Goal: Transaction & Acquisition: Subscribe to service/newsletter

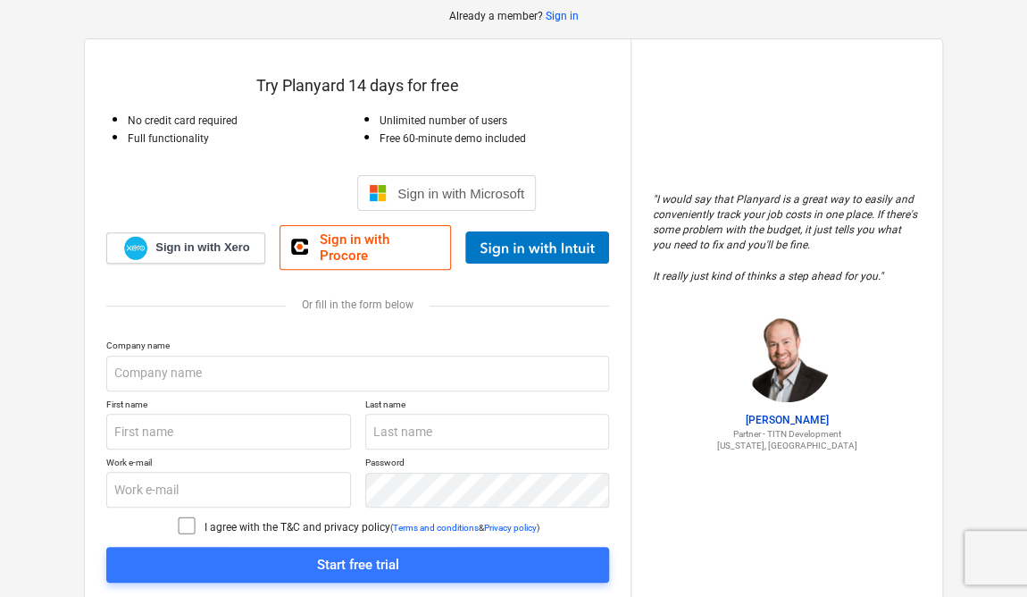
scroll to position [144, 0]
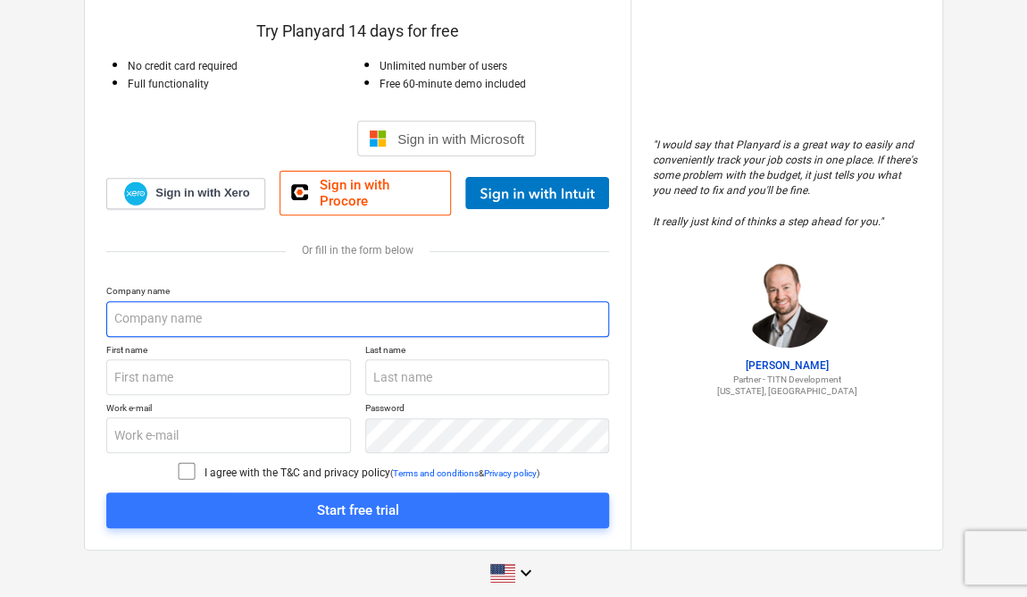
click at [261, 301] on input "text" at bounding box center [357, 319] width 503 height 36
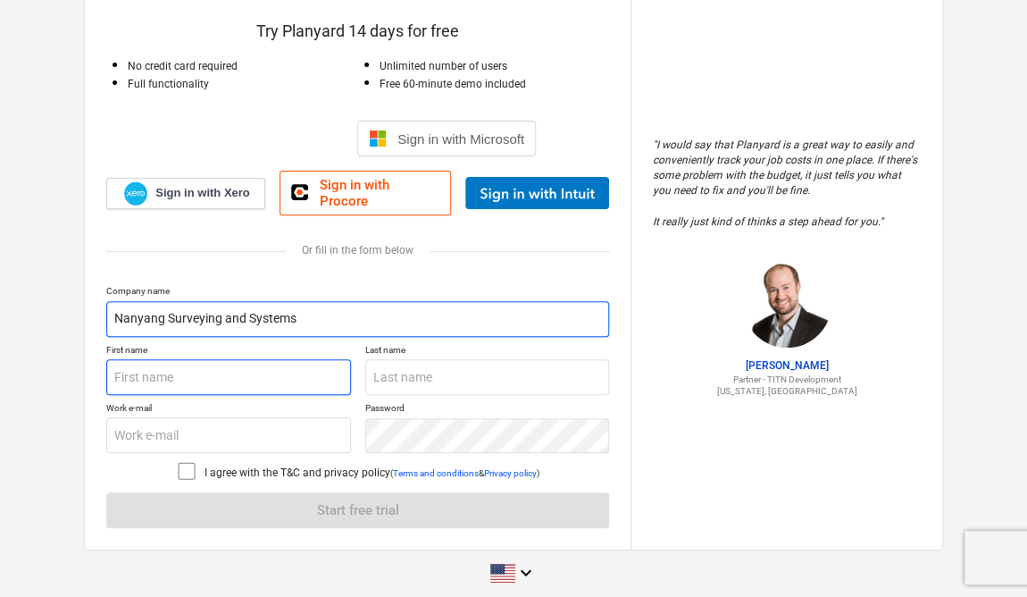
type input "Nanyang Surveying and Systems"
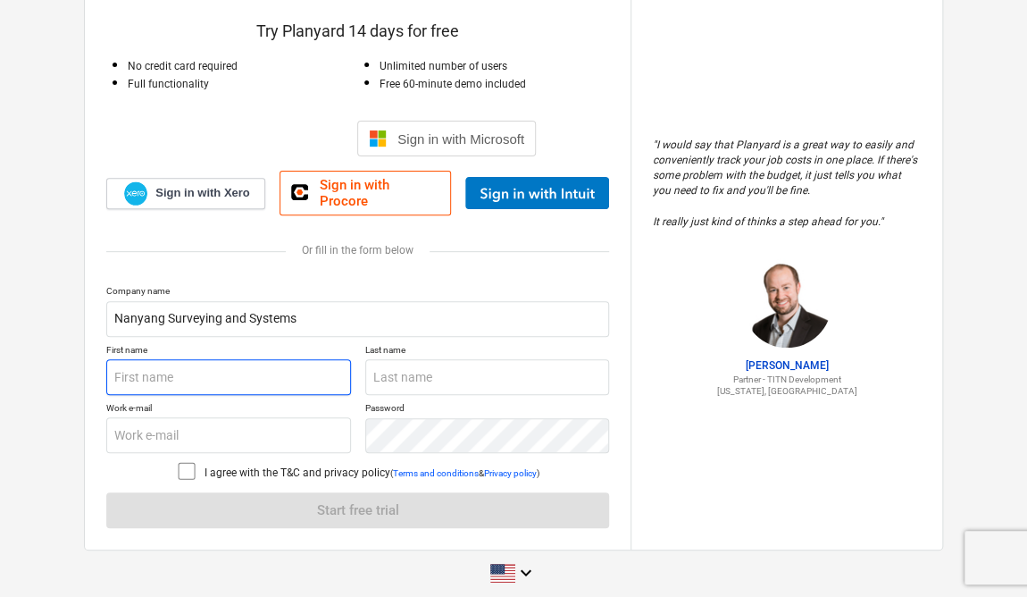
click at [261, 368] on input "text" at bounding box center [228, 377] width 245 height 36
type input "s"
type input "Suhong"
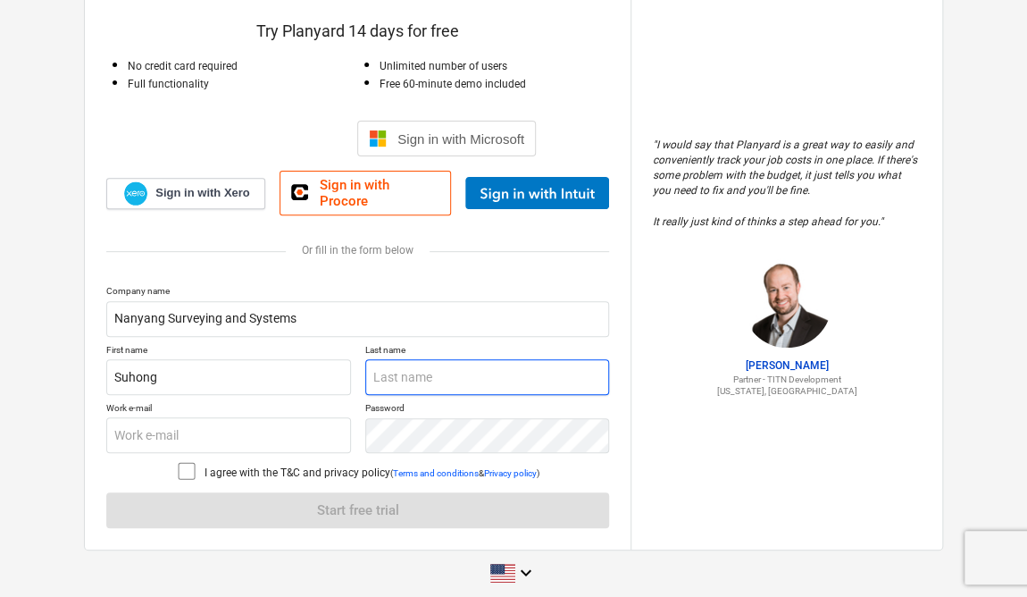
click at [483, 365] on input "text" at bounding box center [487, 377] width 245 height 36
type input "[PERSON_NAME]"
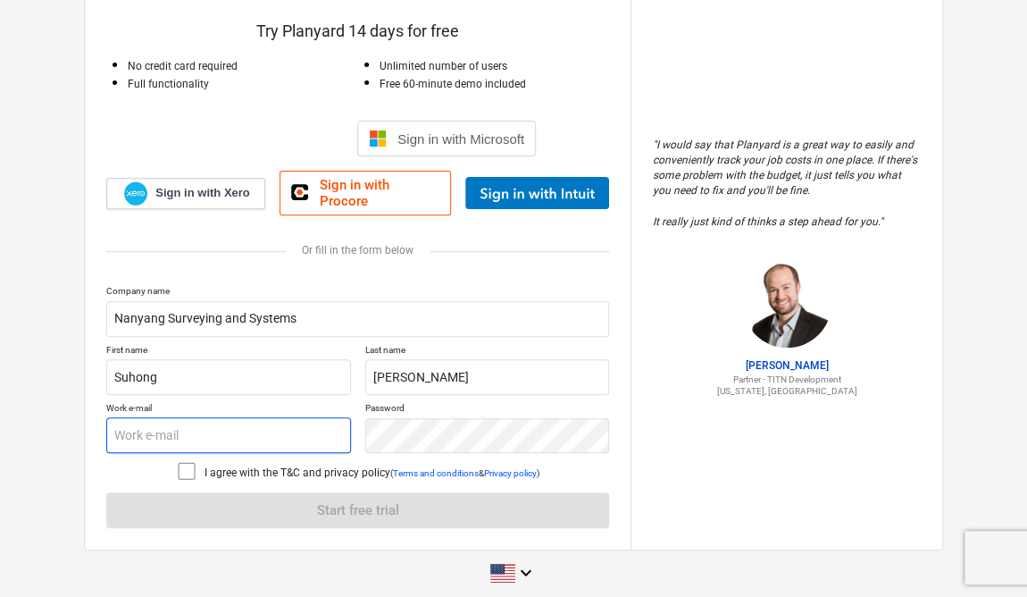
click at [306, 417] on input "text" at bounding box center [228, 435] width 245 height 36
type input "c"
type input "[EMAIL_ADDRESS][DOMAIN_NAME]"
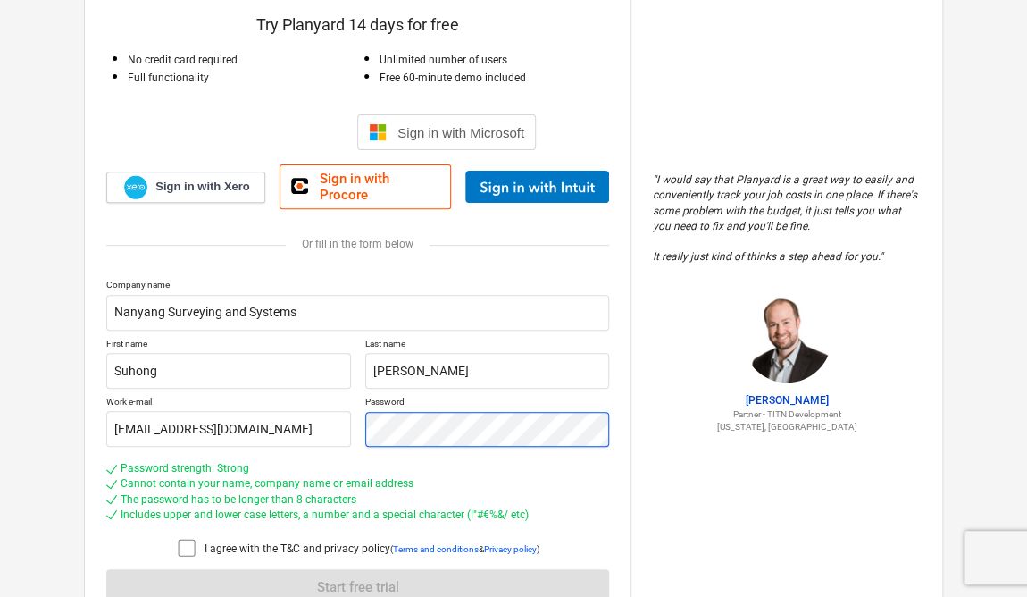
scroll to position [227, 0]
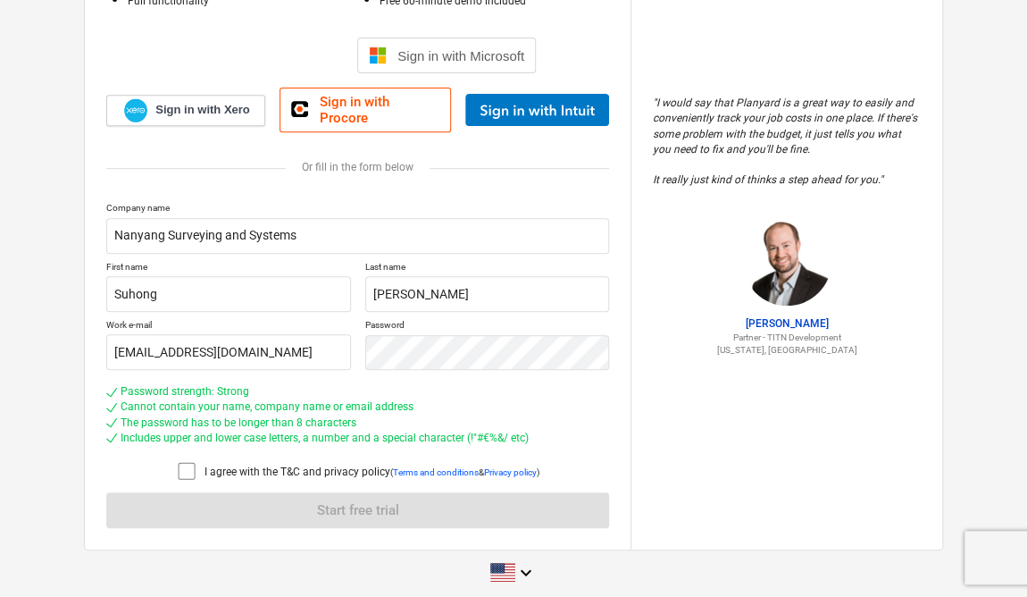
click at [180, 460] on icon at bounding box center [186, 470] width 21 height 21
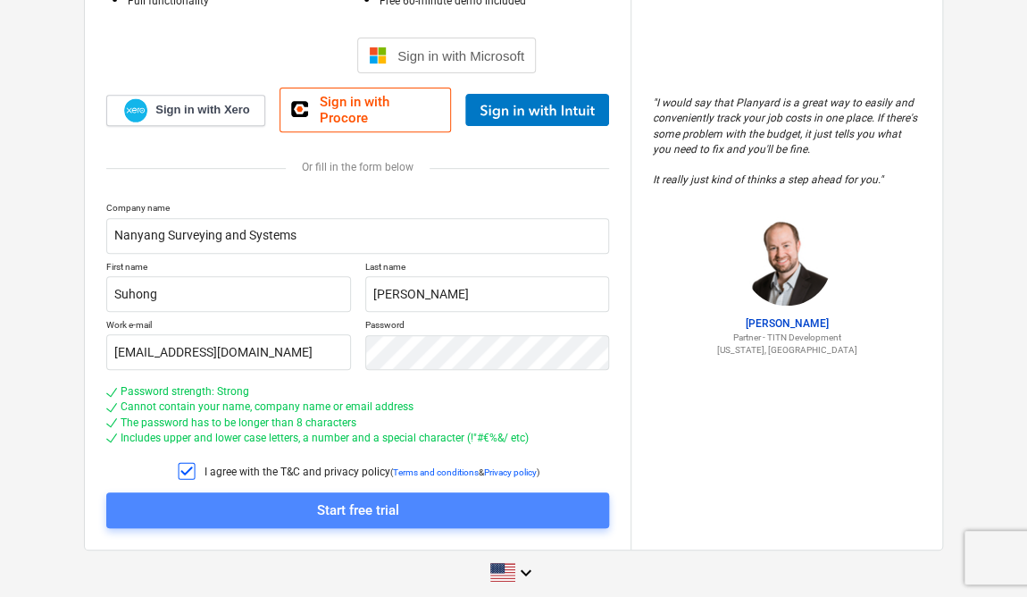
click at [400, 498] on span "Start free trial" at bounding box center [358, 509] width 460 height 23
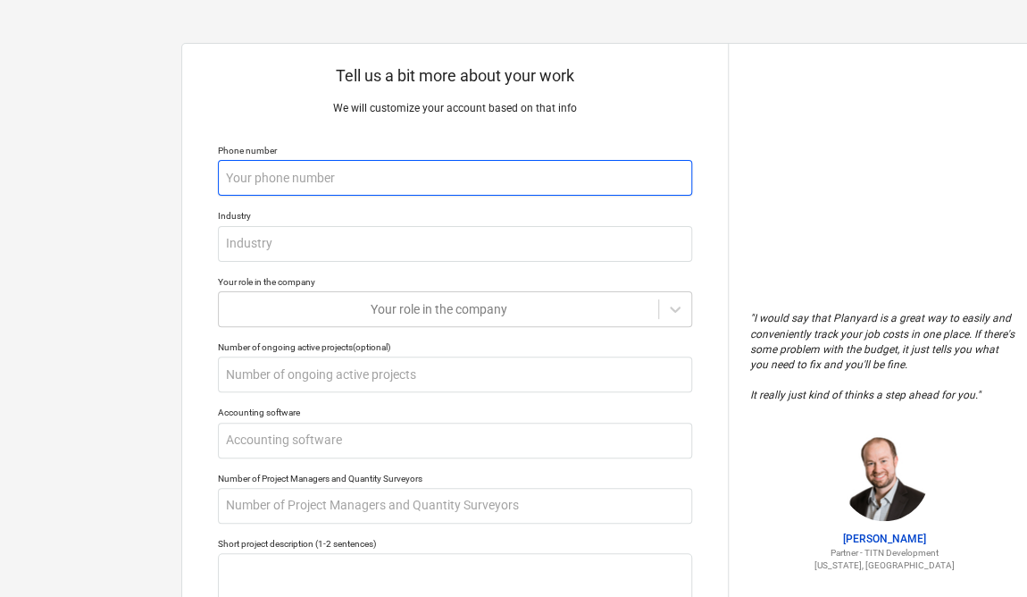
click at [557, 174] on input "text" at bounding box center [455, 178] width 474 height 36
type textarea "x"
type input "+"
type textarea "x"
type input "+6"
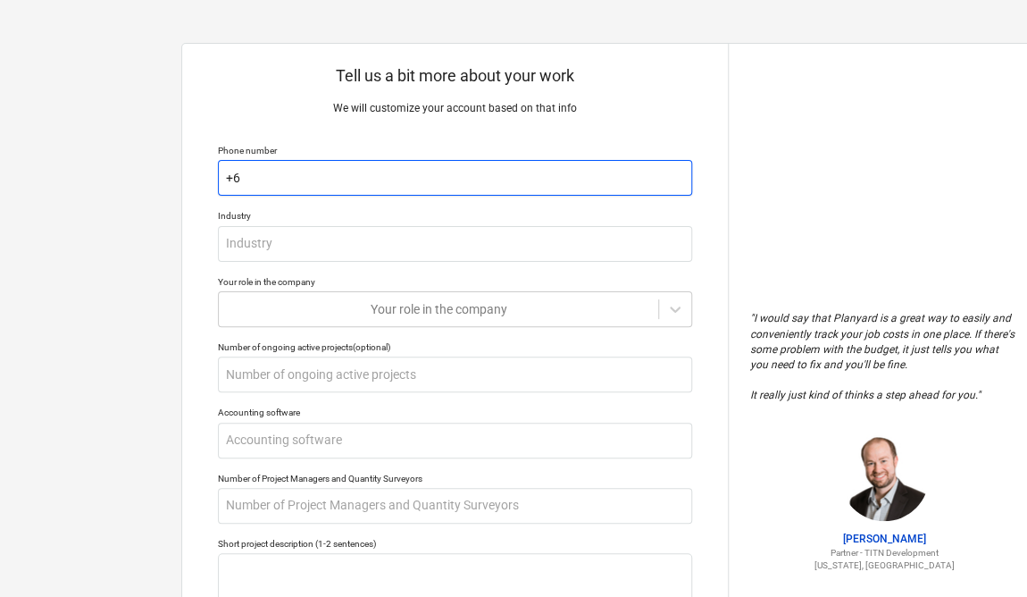
type textarea "x"
type input "+65"
type textarea "x"
type input "+659"
type textarea "x"
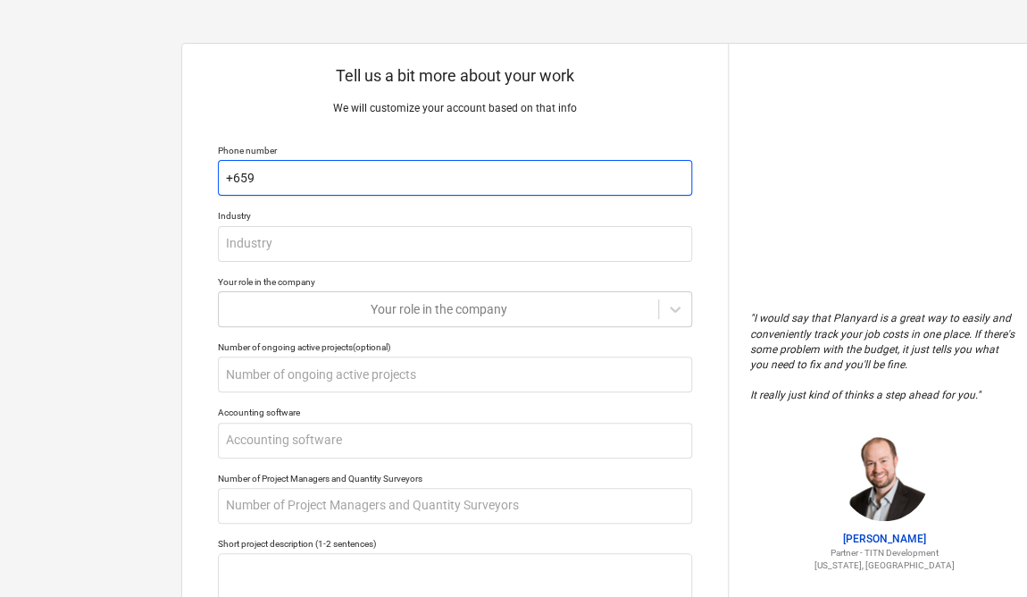
type input "+6591"
type textarea "x"
type input "+65917"
type textarea "x"
type input "+659177"
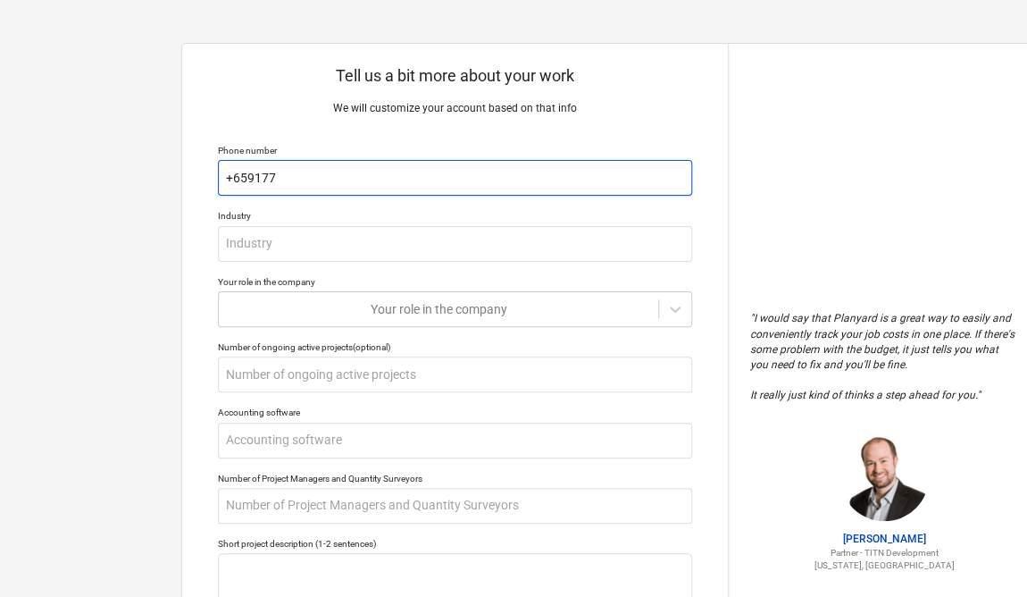
type textarea "x"
type input "+6591770"
type textarea "x"
type input "+65917703"
type textarea "x"
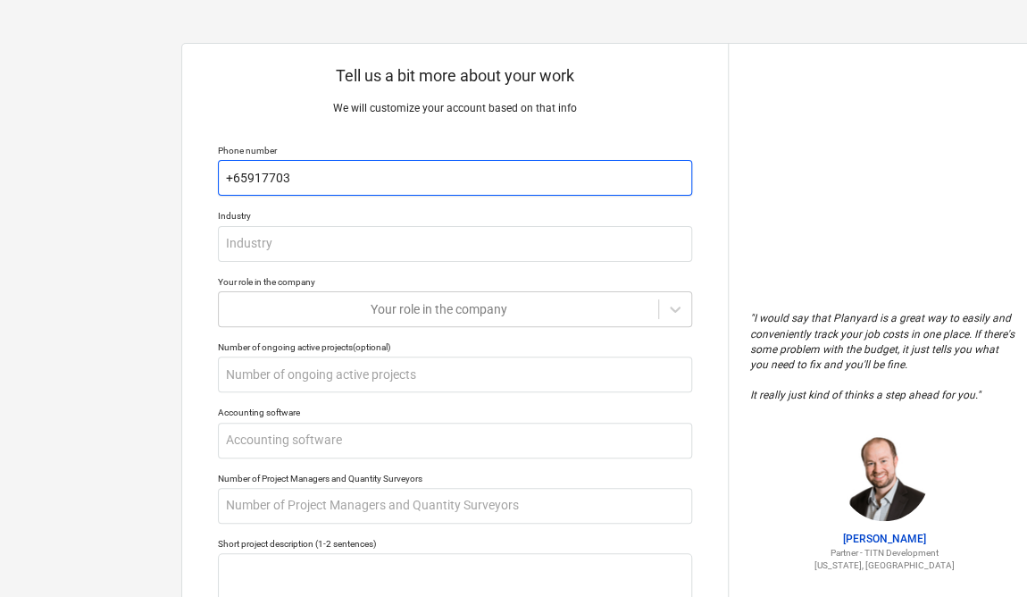
type input "[PHONE_NUMBER]"
type textarea "x"
type input "[PHONE_NUMBER]"
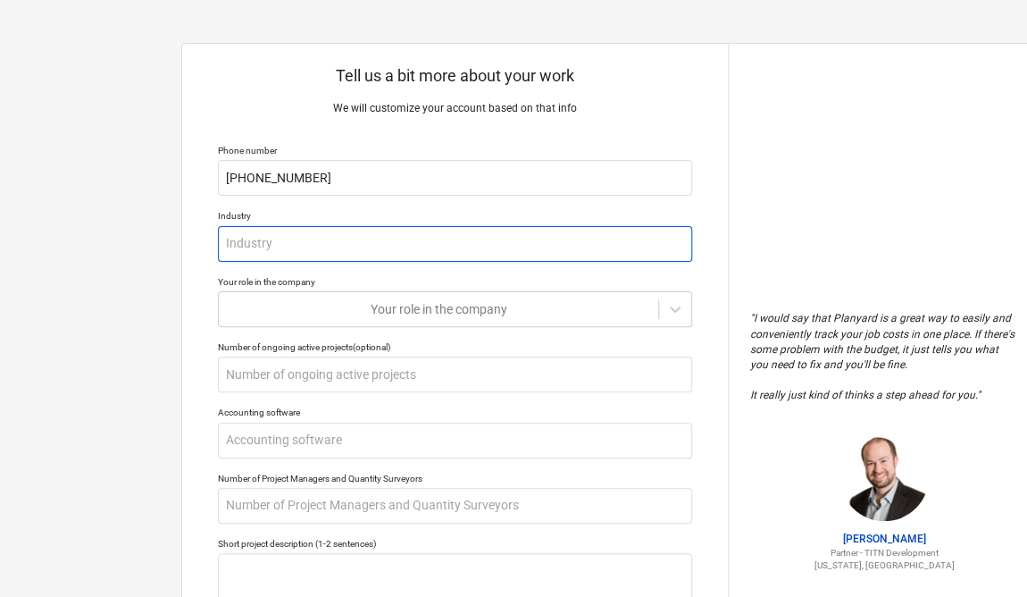
click at [428, 246] on input "text" at bounding box center [455, 244] width 474 height 36
type textarea "x"
type input "C"
type textarea "x"
type input "Co"
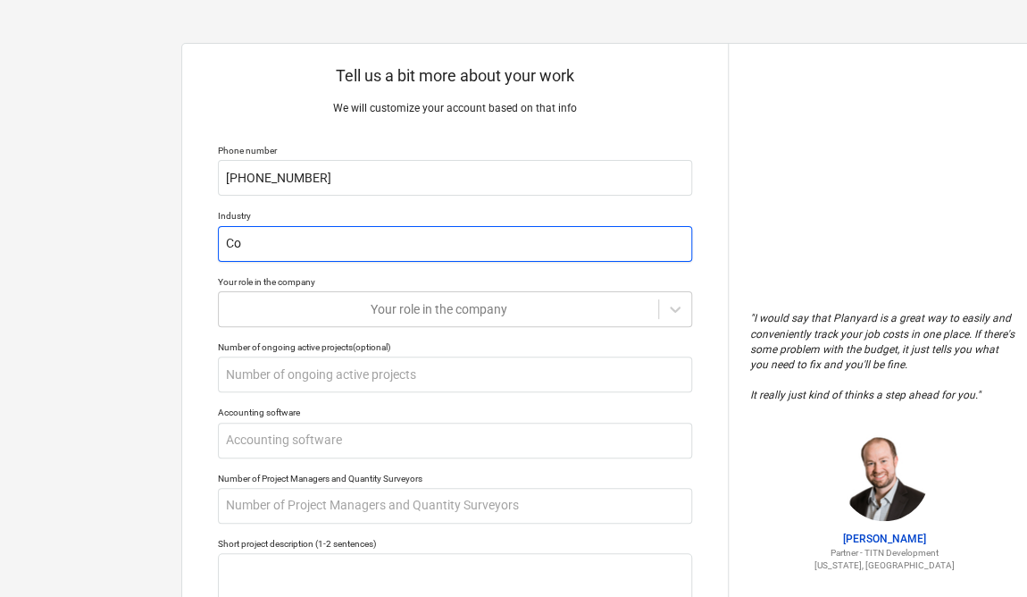
type textarea "x"
type input "Con"
type textarea "x"
type input "Cons"
type textarea "x"
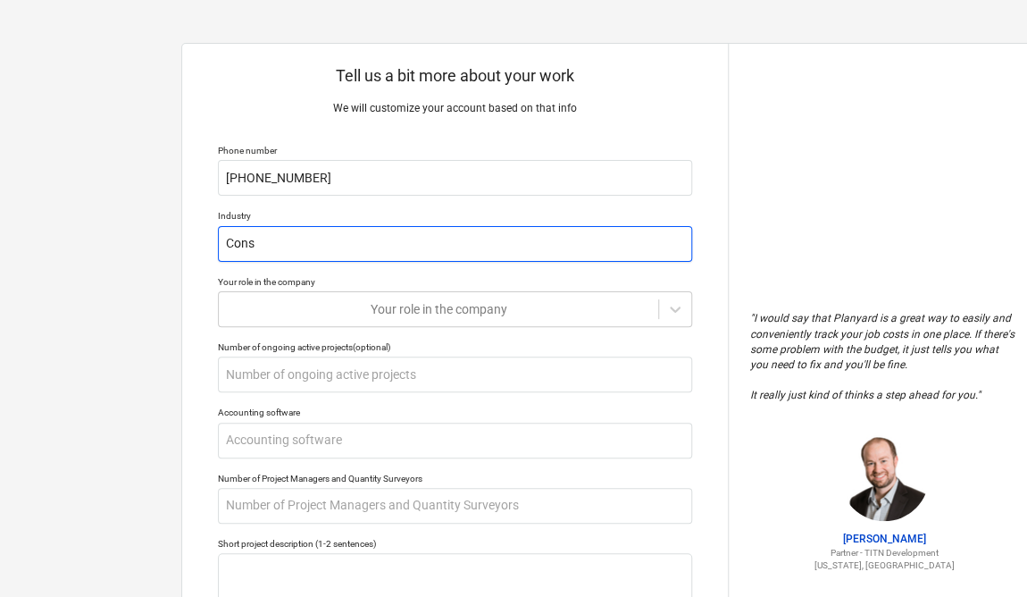
type input "Const"
type textarea "x"
type input "Constr"
type textarea "x"
type input "Constru"
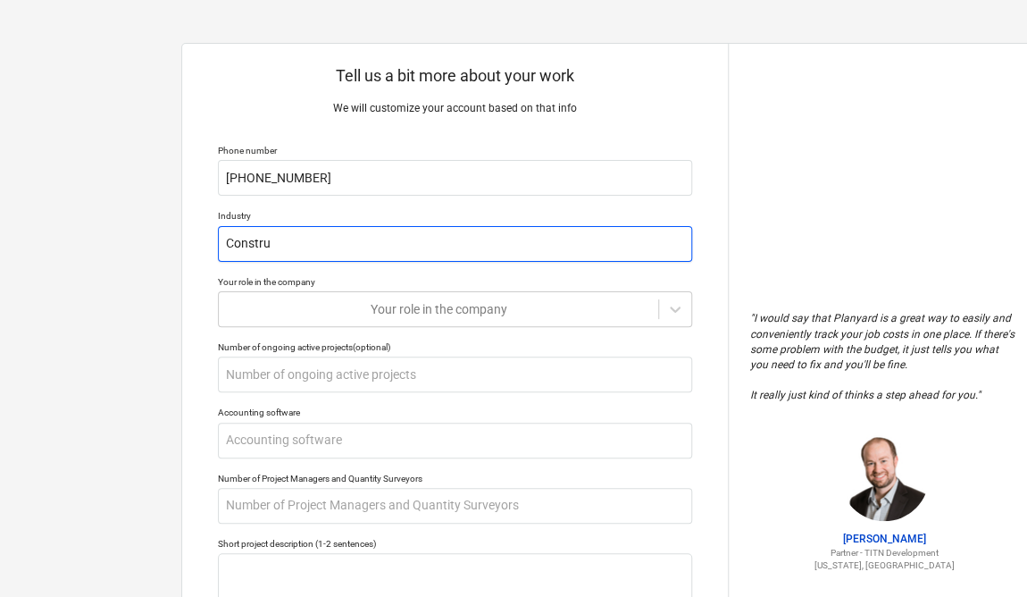
type textarea "x"
type input "Construc"
type textarea "x"
type input "Construct"
type textarea "x"
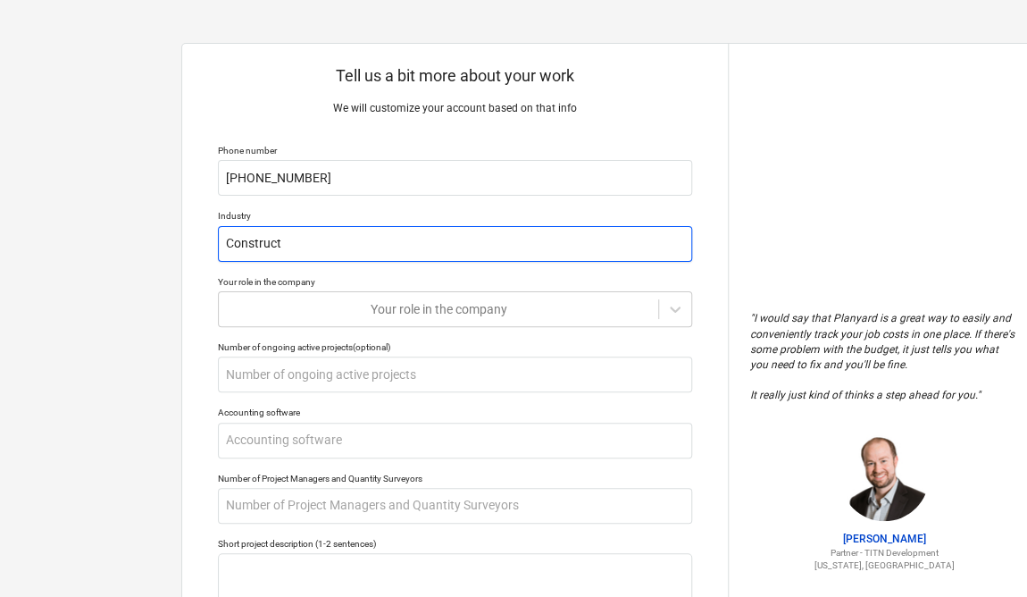
type input "Constructi"
type textarea "x"
type input "Constructio"
type textarea "x"
type input "Construction"
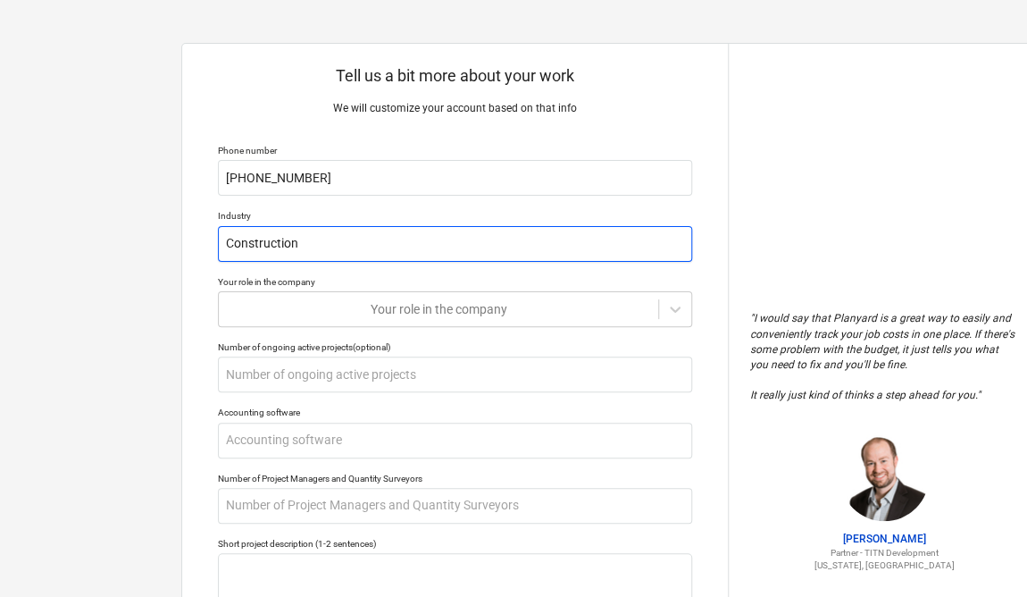
type textarea "x"
type input "Construction"
type textarea "x"
type input "Construction"
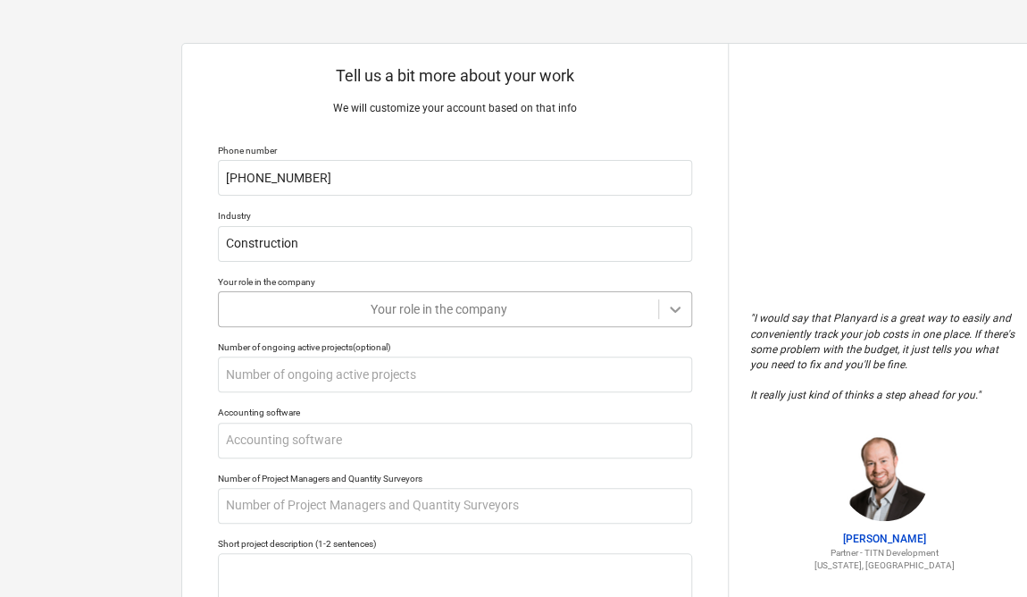
click at [672, 303] on icon at bounding box center [675, 309] width 18 height 18
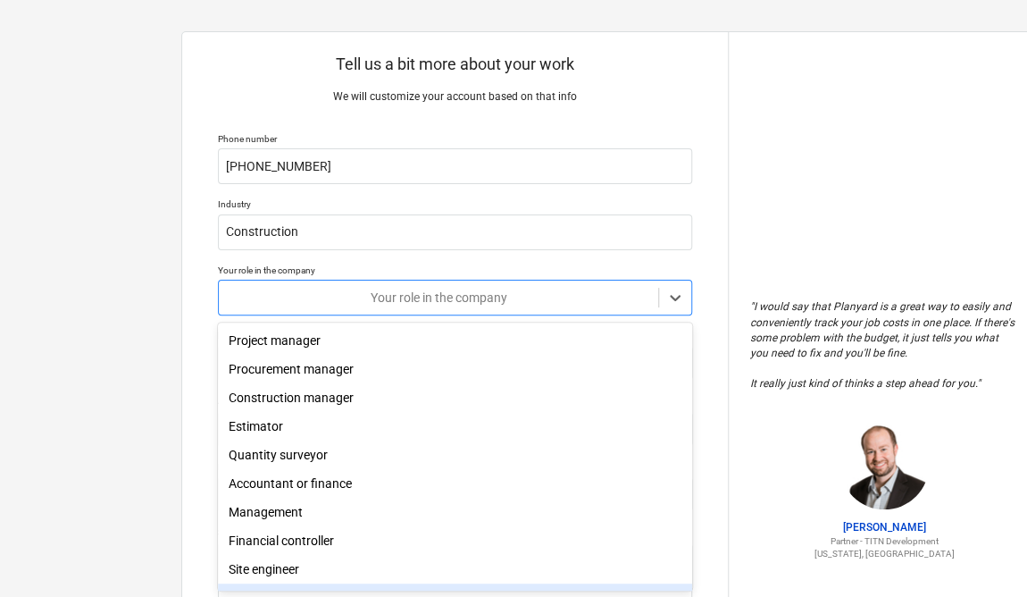
scroll to position [61, 0]
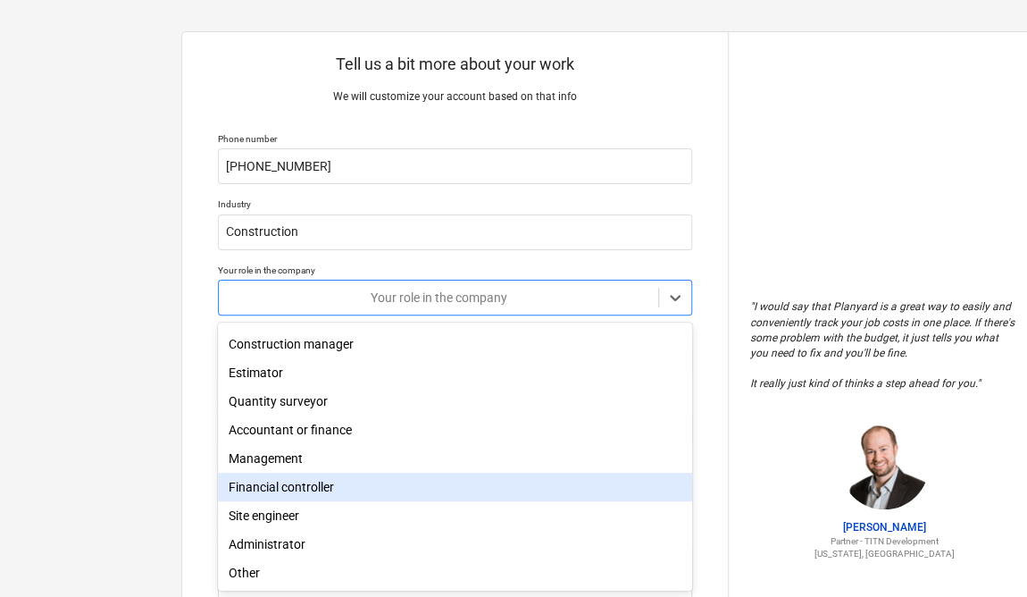
click at [266, 481] on div "Financial controller" at bounding box center [455, 487] width 474 height 29
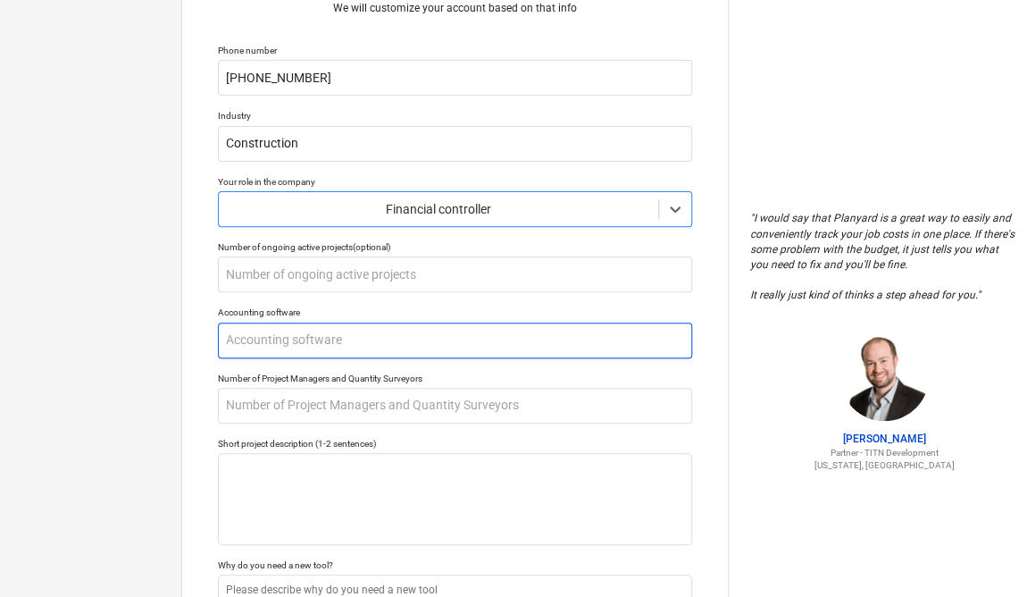
scroll to position [101, 0]
click at [547, 346] on input "text" at bounding box center [455, 340] width 474 height 36
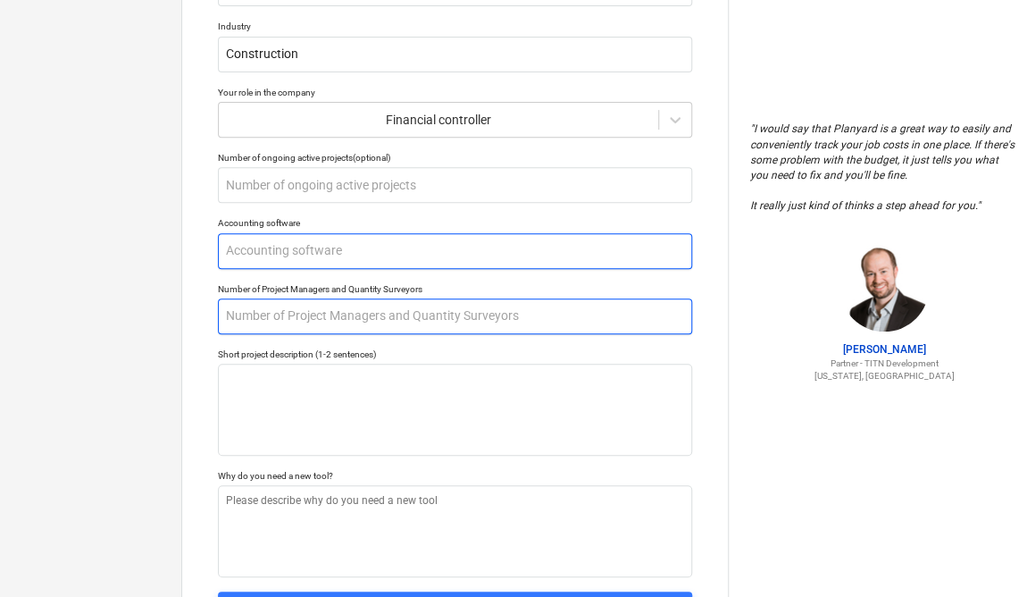
scroll to position [190, 0]
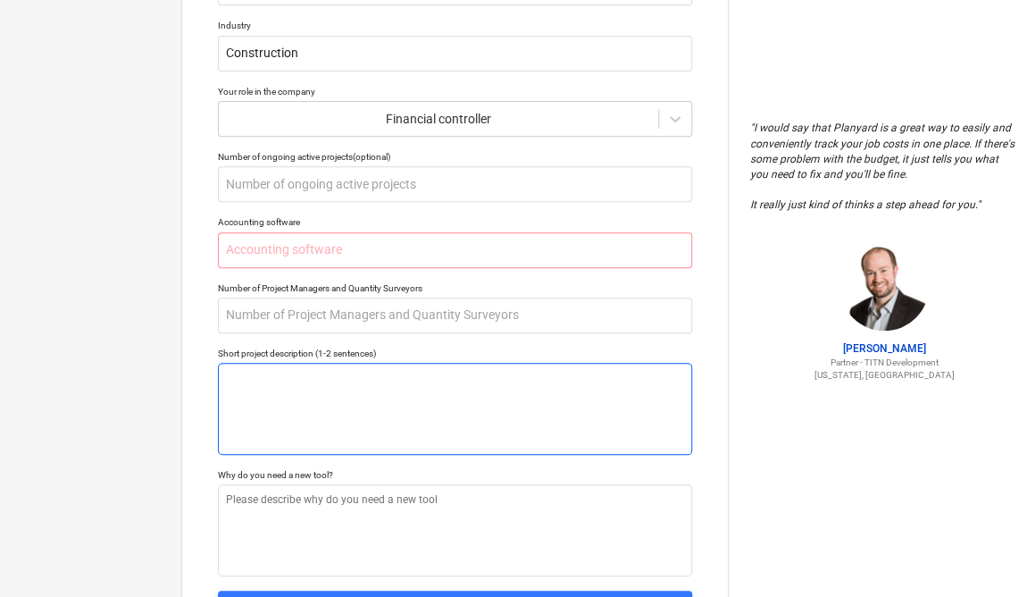
click at [562, 383] on textarea at bounding box center [455, 409] width 474 height 92
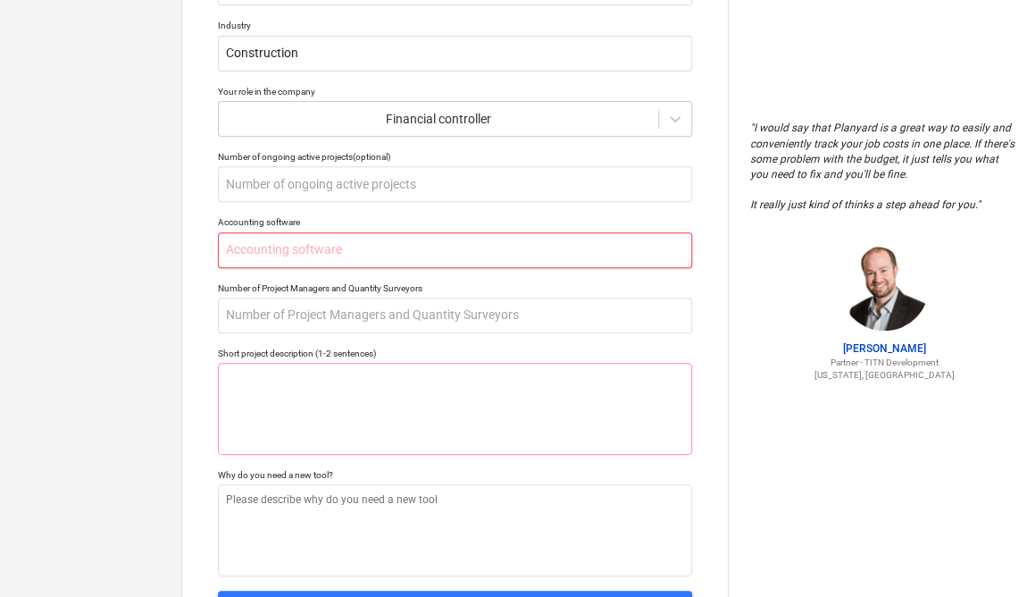
click at [572, 253] on input "text" at bounding box center [455, 250] width 474 height 36
type textarea "x"
type input "n"
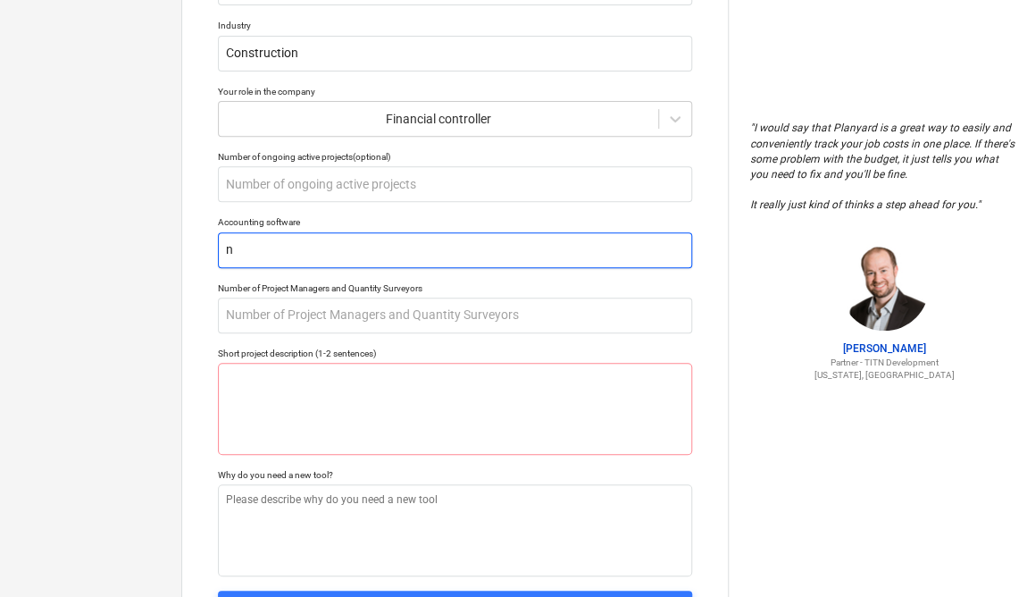
type textarea "x"
type input "ni"
type textarea "x"
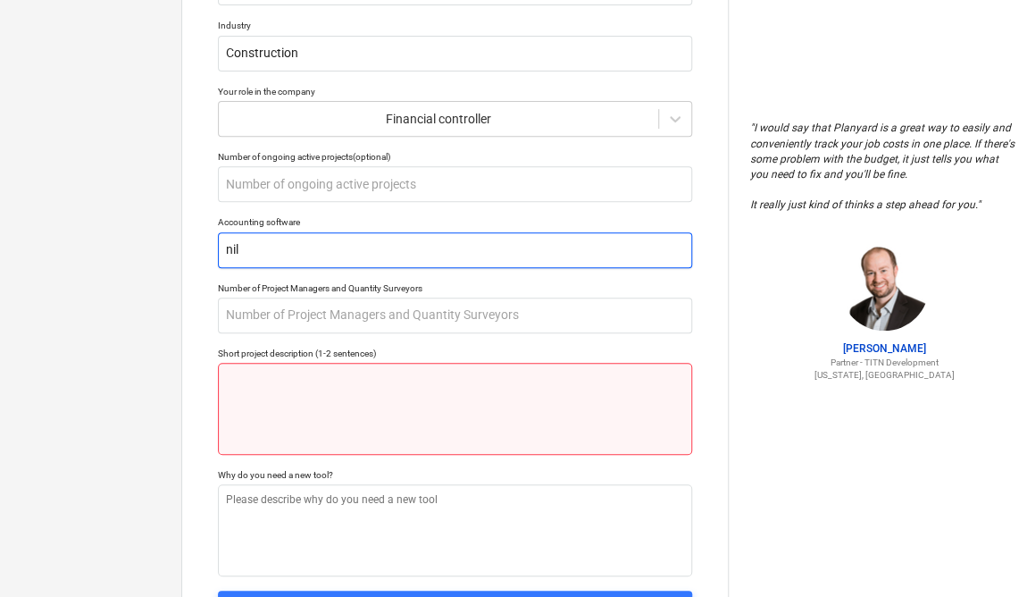
type input "nil"
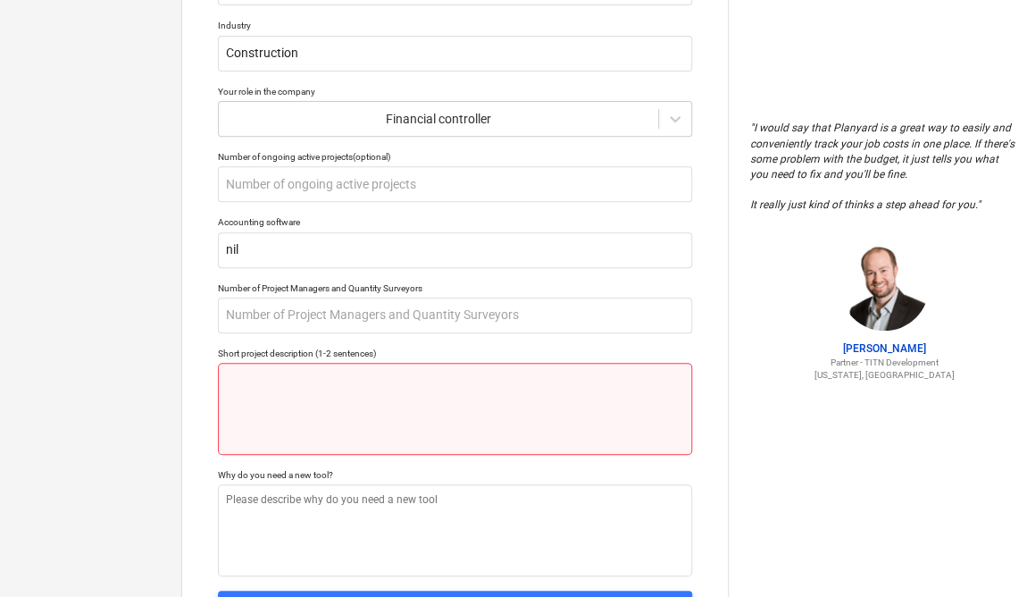
click at [528, 381] on textarea at bounding box center [455, 409] width 474 height 92
type textarea "x"
type textarea "s"
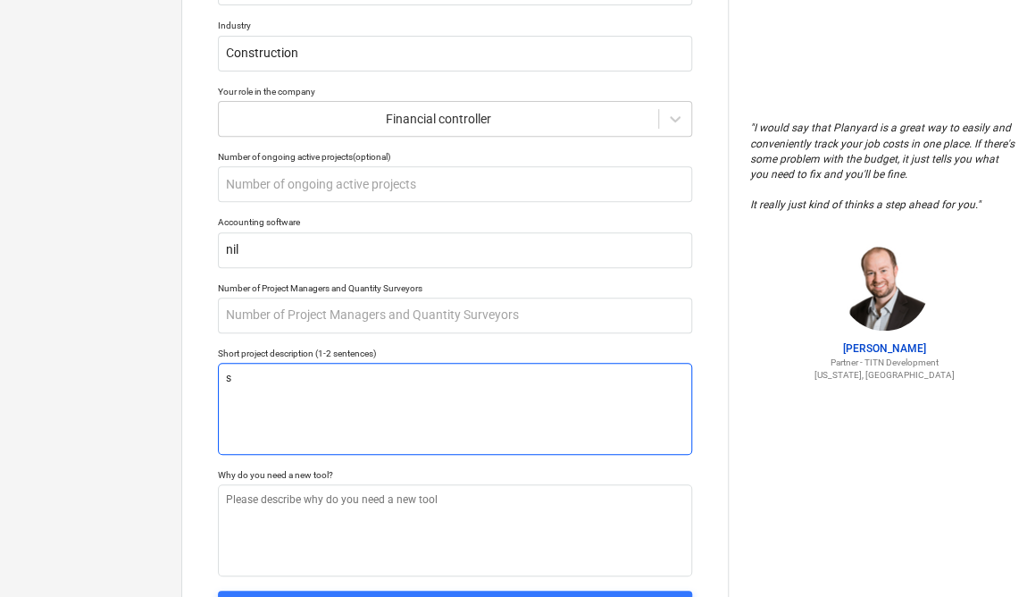
type textarea "x"
type textarea "su"
type textarea "x"
type textarea "sup"
type textarea "x"
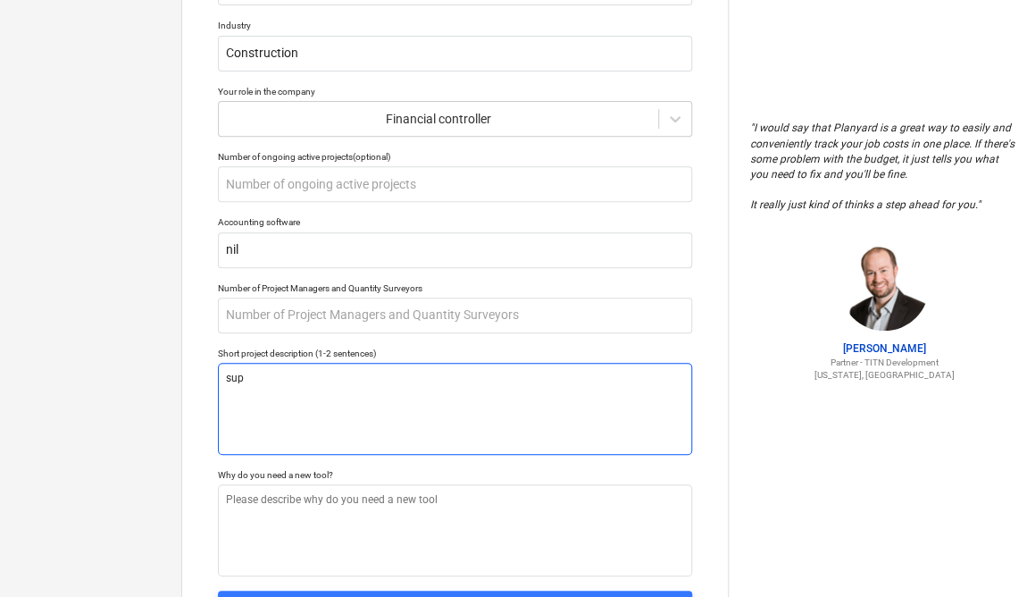
type textarea "supp"
type textarea "x"
type textarea "suppl"
type textarea "x"
type textarea "supply"
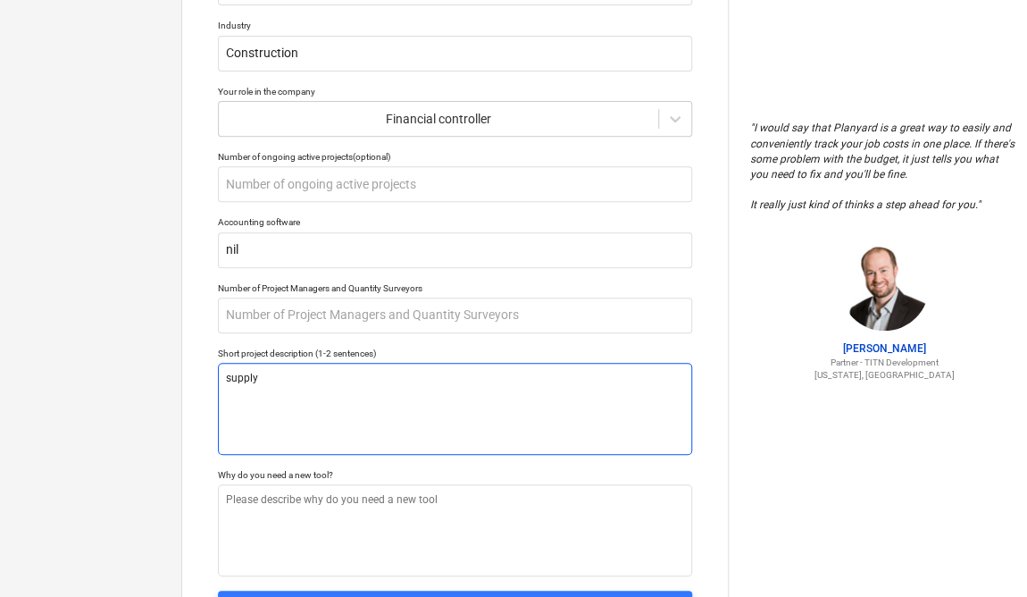
type textarea "x"
type textarea "supply"
type textarea "x"
type textarea "supply e"
type textarea "x"
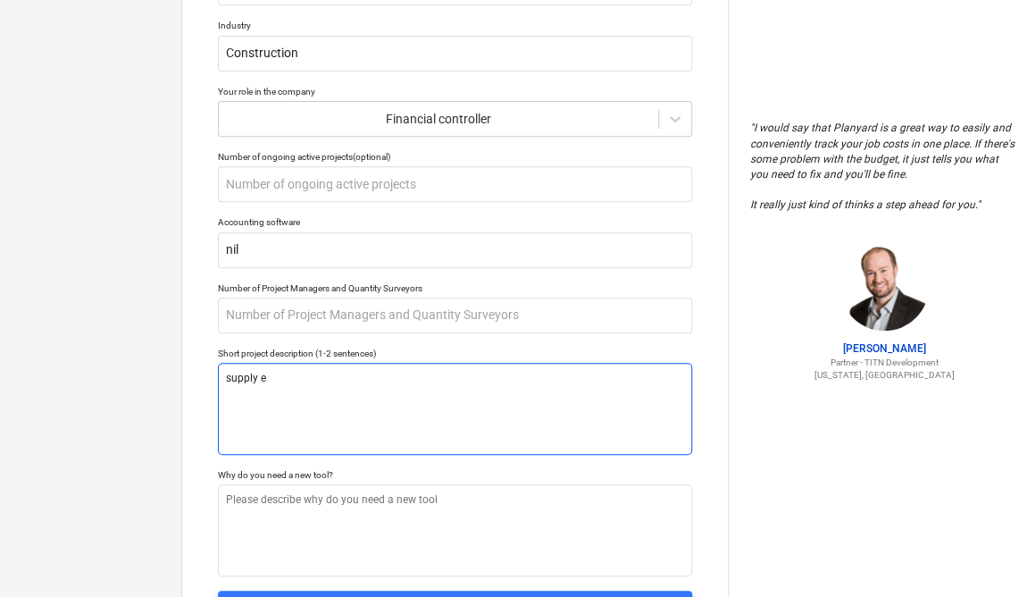
type textarea "supply en"
type textarea "x"
type textarea "supply eng"
type textarea "x"
type textarea "supply engi"
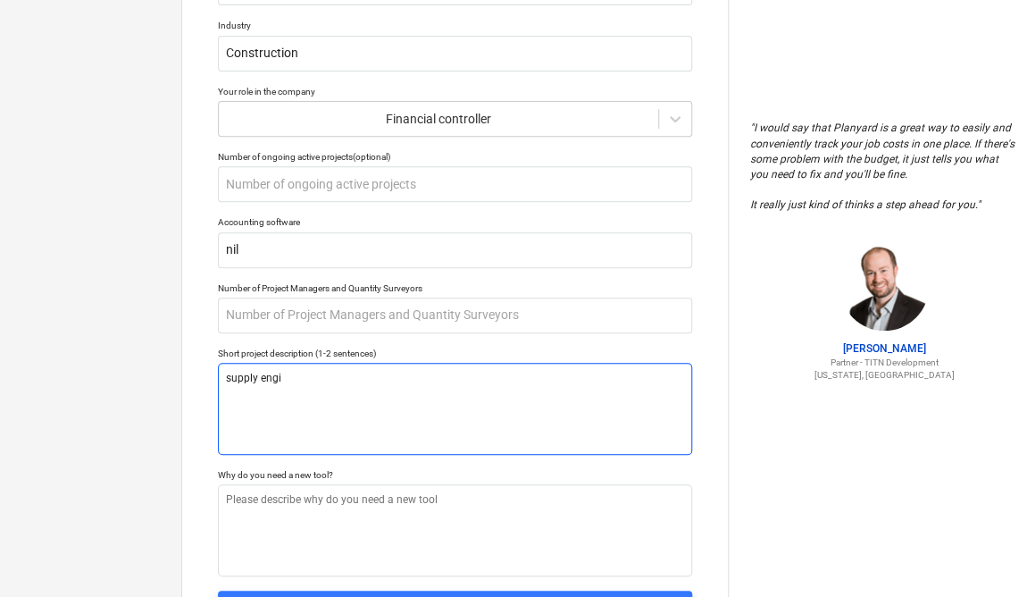
type textarea "x"
type textarea "supply engin"
type textarea "x"
type textarea "supply engine"
type textarea "x"
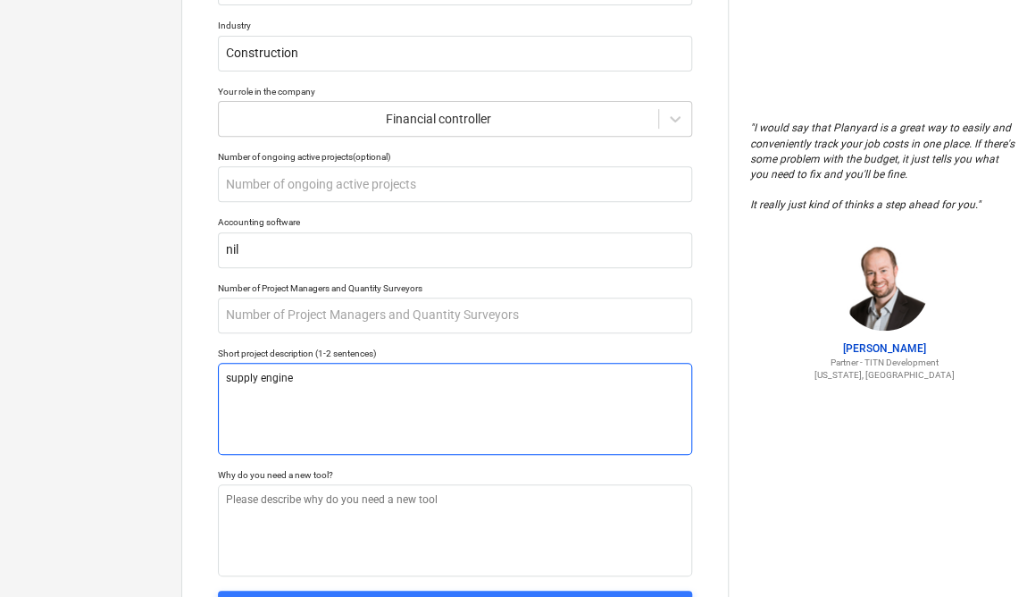
type textarea "supply enginee"
type textarea "x"
type textarea "supply engineer"
type textarea "x"
type textarea "supply engineeri"
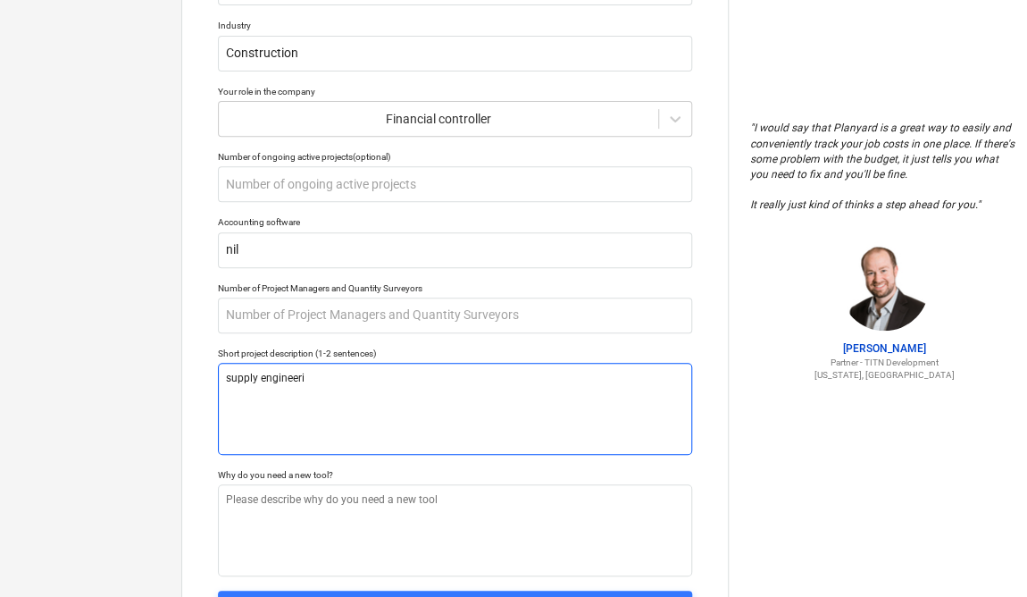
type textarea "x"
type textarea "supply engineerin"
type textarea "x"
type textarea "supply engineering"
type textarea "x"
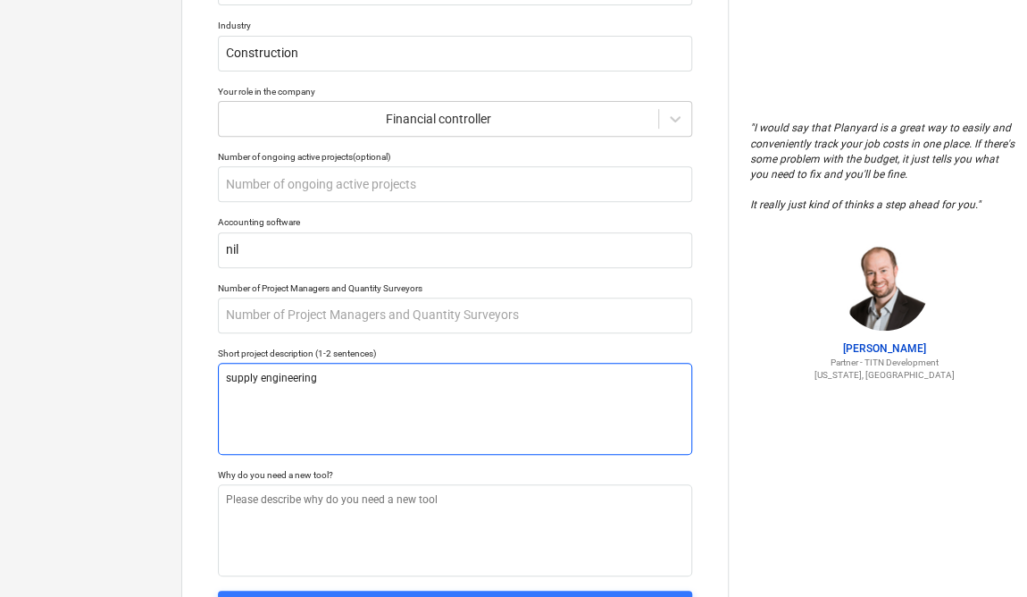
type textarea "supply engineering"
type textarea "x"
type textarea "supply engineering s"
type textarea "x"
type textarea "supply engineering su"
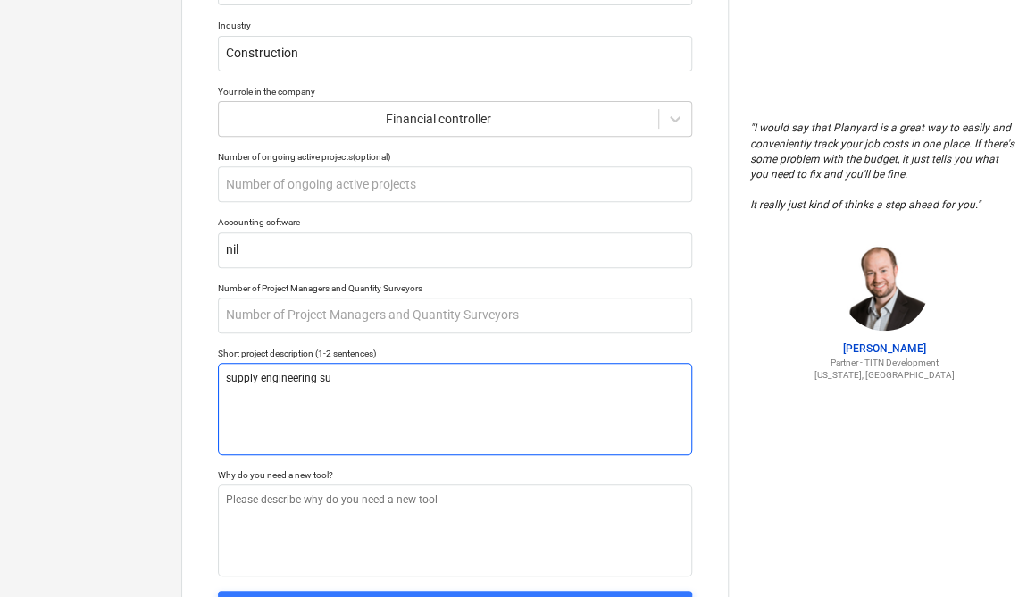
type textarea "x"
type textarea "supply engineering sur"
type textarea "x"
type textarea "supply engineering surv"
type textarea "x"
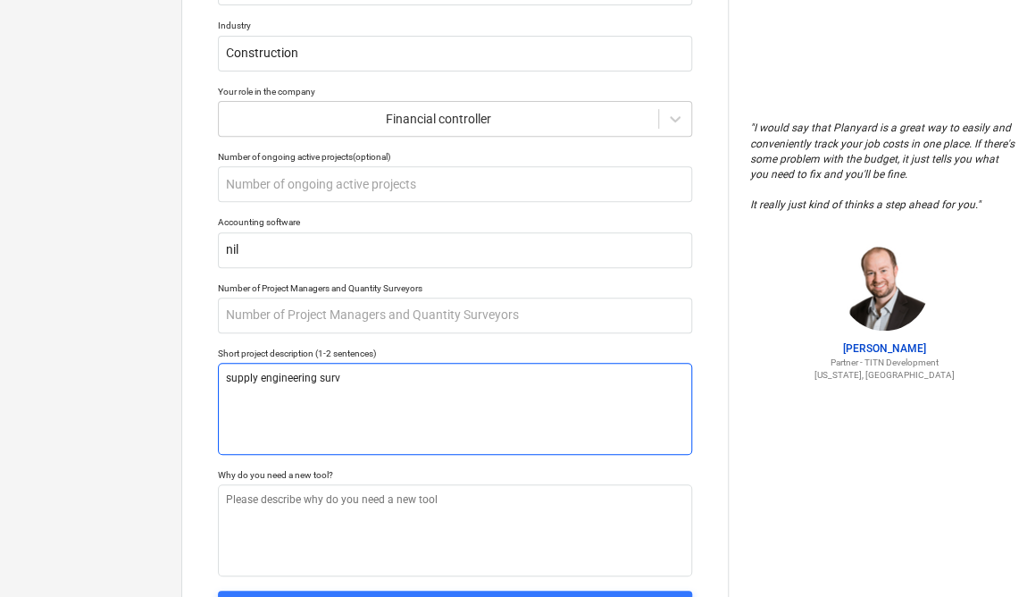
type textarea "supply engineering [PERSON_NAME]"
type textarea "x"
type textarea "supply engineering survey"
type textarea "x"
type textarea "supply engineering surveyi"
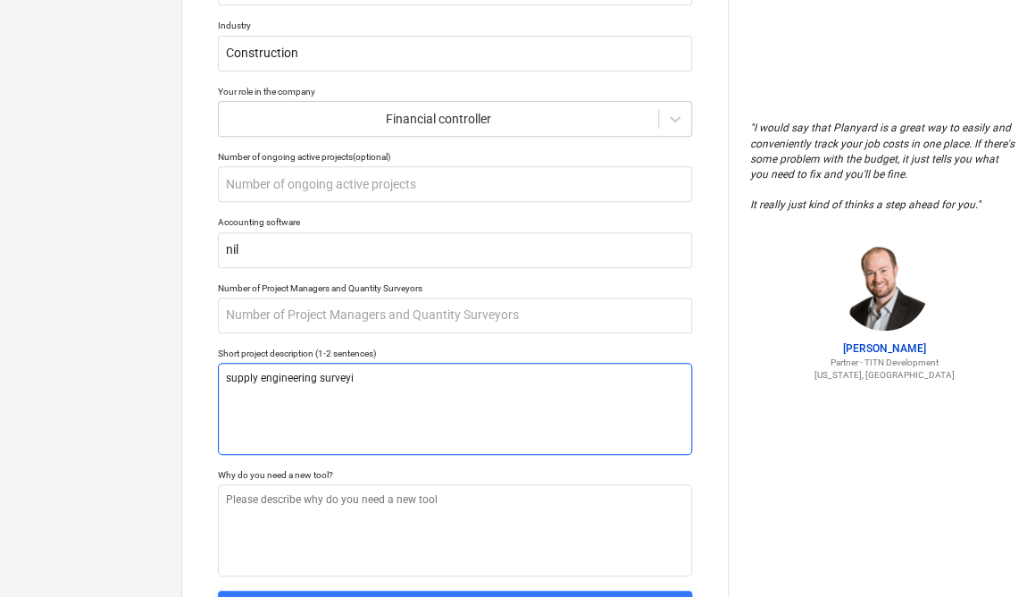
type textarea "x"
type textarea "supply engineering surveyin"
type textarea "x"
type textarea "supply engineering surveying"
type textarea "x"
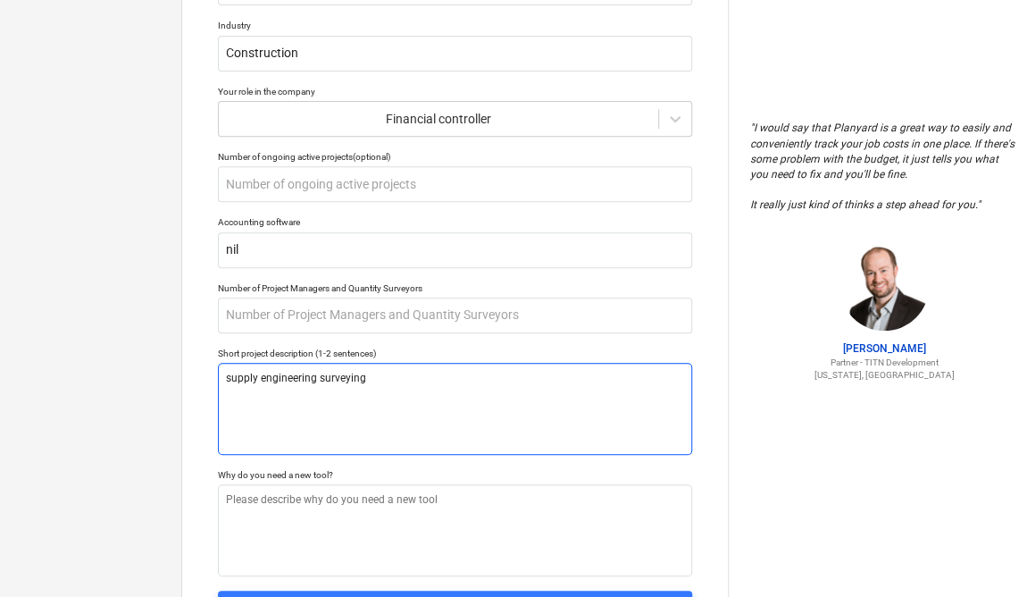
type textarea "supply engineering surveying"
type textarea "x"
type textarea "supply engineering surveying s"
type textarea "x"
type textarea "supply engineering surveying se"
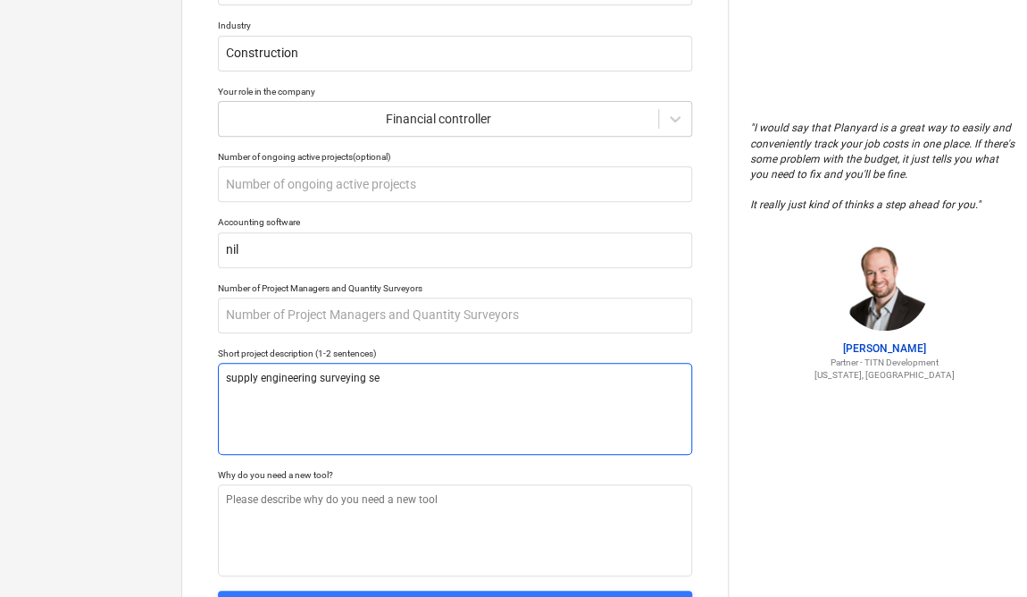
type textarea "x"
type textarea "supply engineering surveying ser"
type textarea "x"
type textarea "supply engineering surveying serv"
type textarea "x"
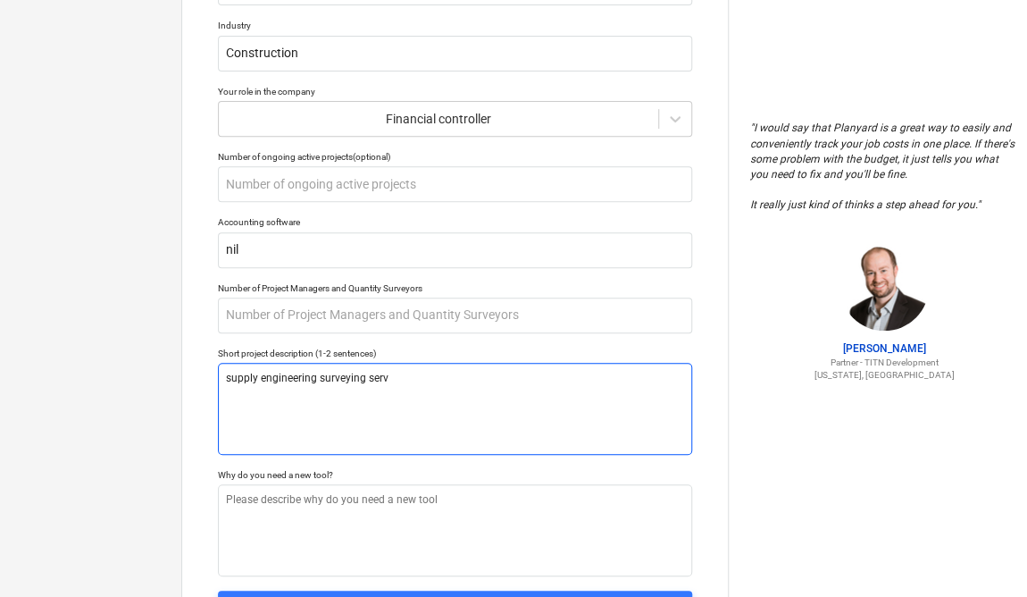
type textarea "supply engineering surveying servi"
type textarea "x"
type textarea "supply engineering surveying servic"
type textarea "x"
type textarea "supply engineering surveying service"
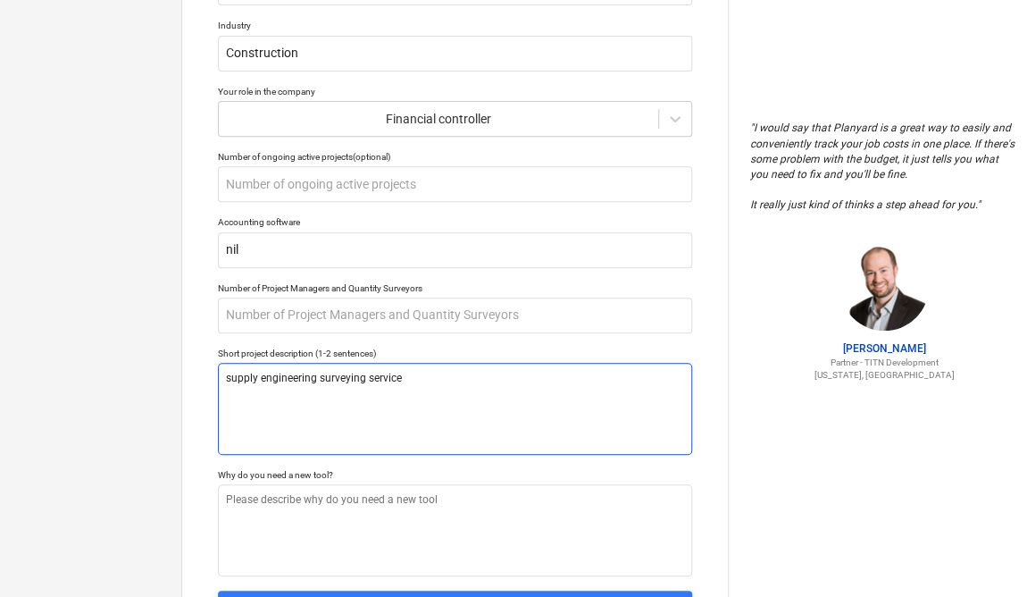
type textarea "x"
type textarea "supply engineering surveying services"
type textarea "x"
type textarea "supply engineering surveying services"
type textarea "x"
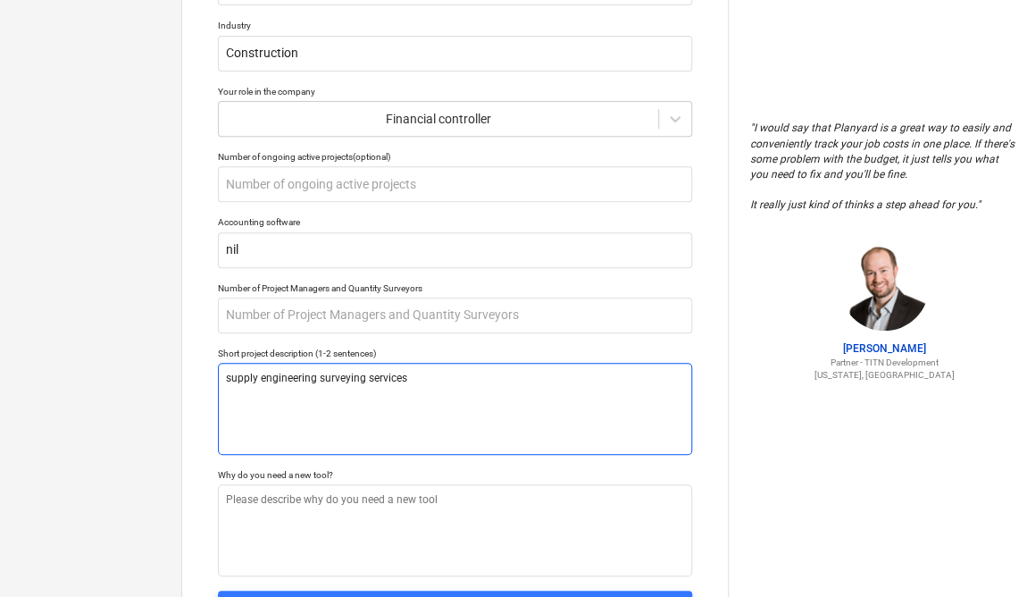
type textarea "supply engineering surveying services t"
type textarea "x"
type textarea "supply engineering surveying services to"
type textarea "x"
type textarea "supply engineering surveying services to c"
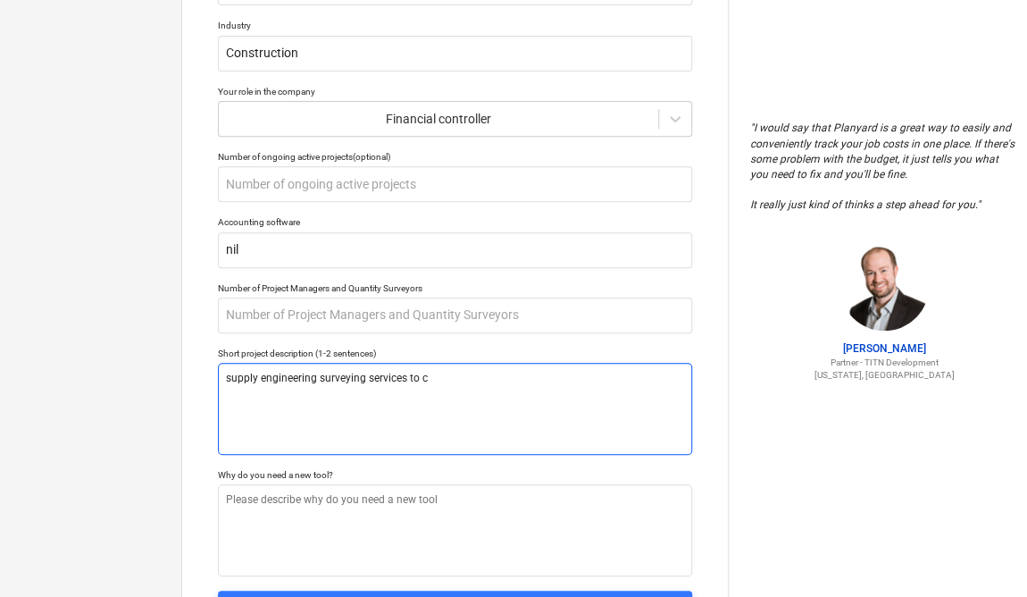
type textarea "x"
type textarea "supply engineering surveying services to co"
type textarea "x"
type textarea "supply engineering surveying services to con"
type textarea "x"
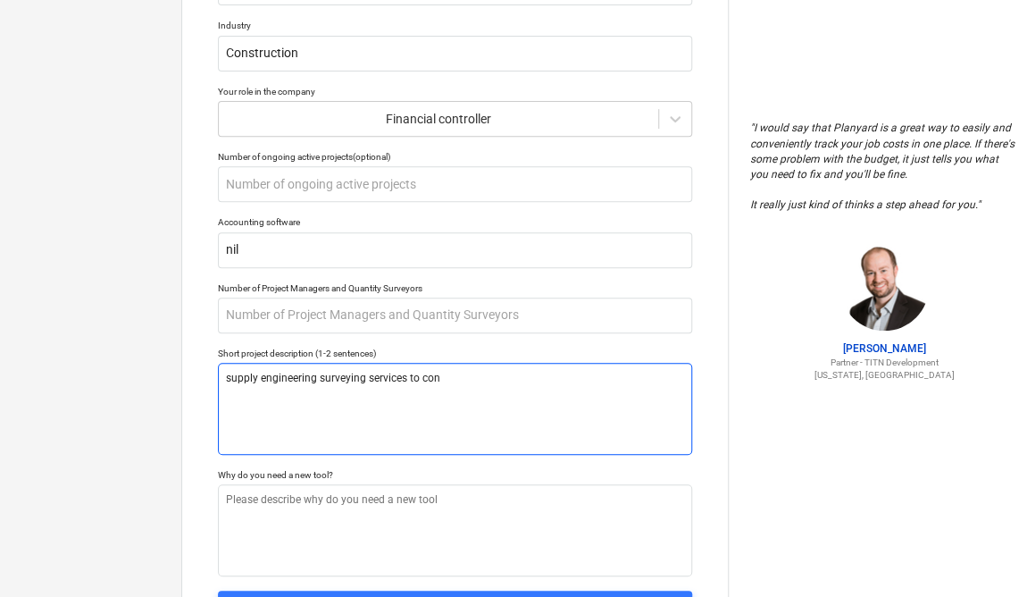
type textarea "supply engineering surveying services to cons"
type textarea "x"
type textarea "supply engineering surveying services to const"
type textarea "x"
type textarea "supply engineering surveying services to constr"
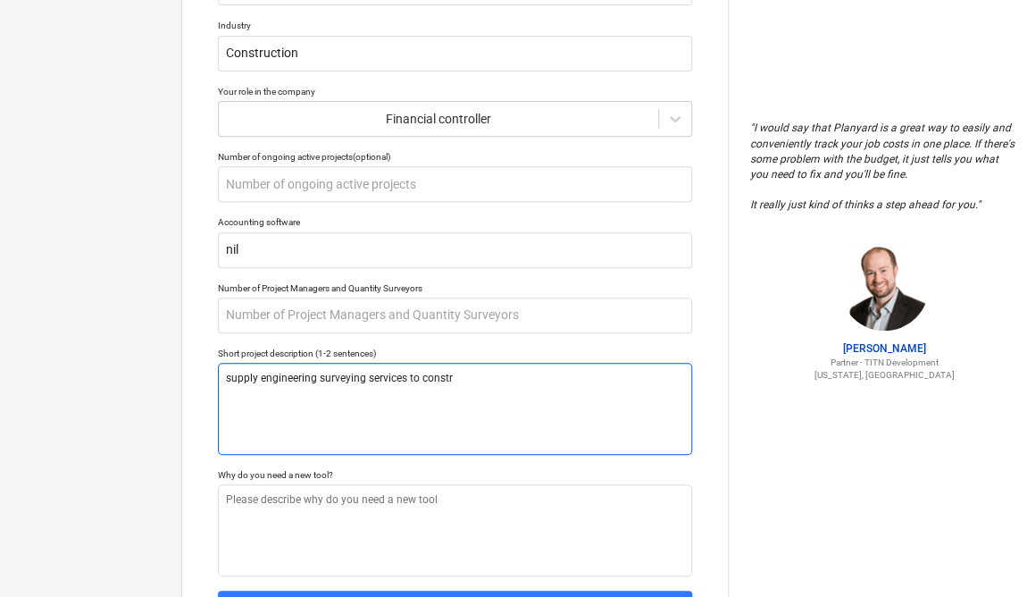
type textarea "x"
type textarea "supply engineering surveying services to constru"
type textarea "x"
type textarea "supply engineering surveying services to construc"
type textarea "x"
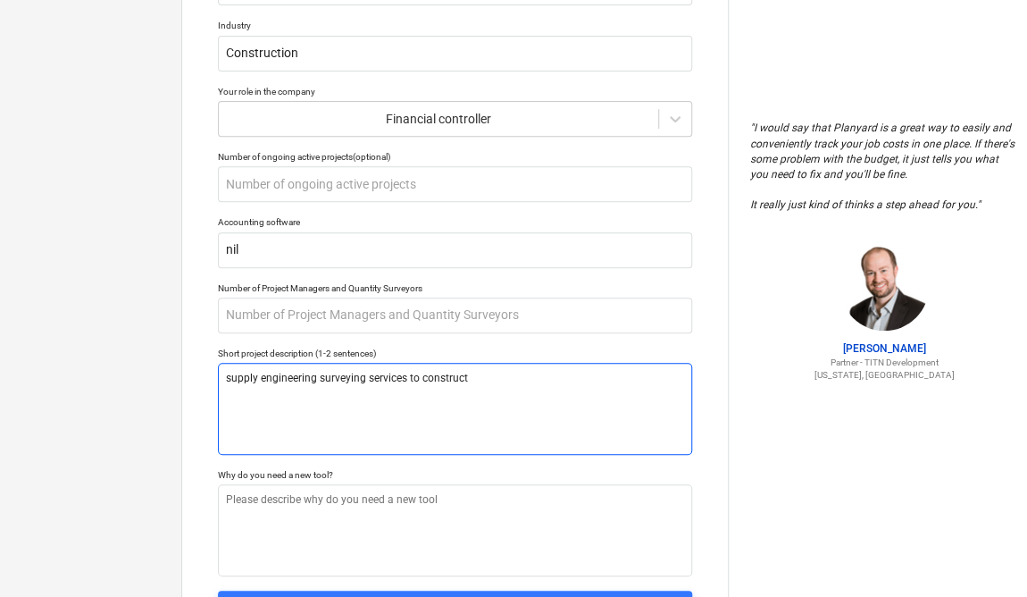
type textarea "supply engineering surveying services to constructi"
type textarea "x"
type textarea "supply engineering surveying services to construction"
type textarea "x"
type textarea "supply engineering surveying services to construction"
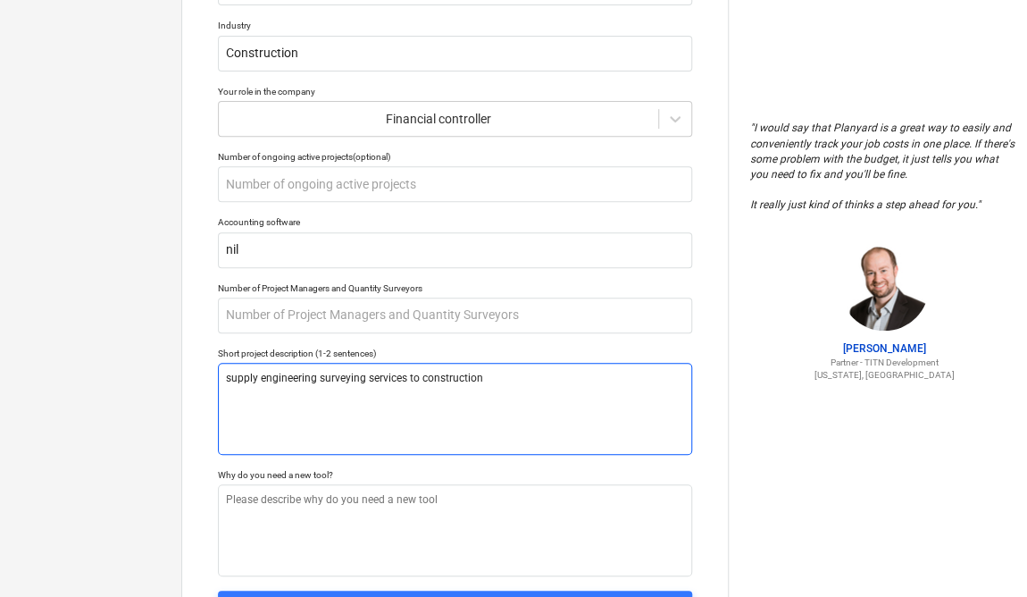
type textarea "x"
type textarea "supply engineering surveying services to construction p"
type textarea "x"
type textarea "supply engineering surveying services to construction pr"
type textarea "x"
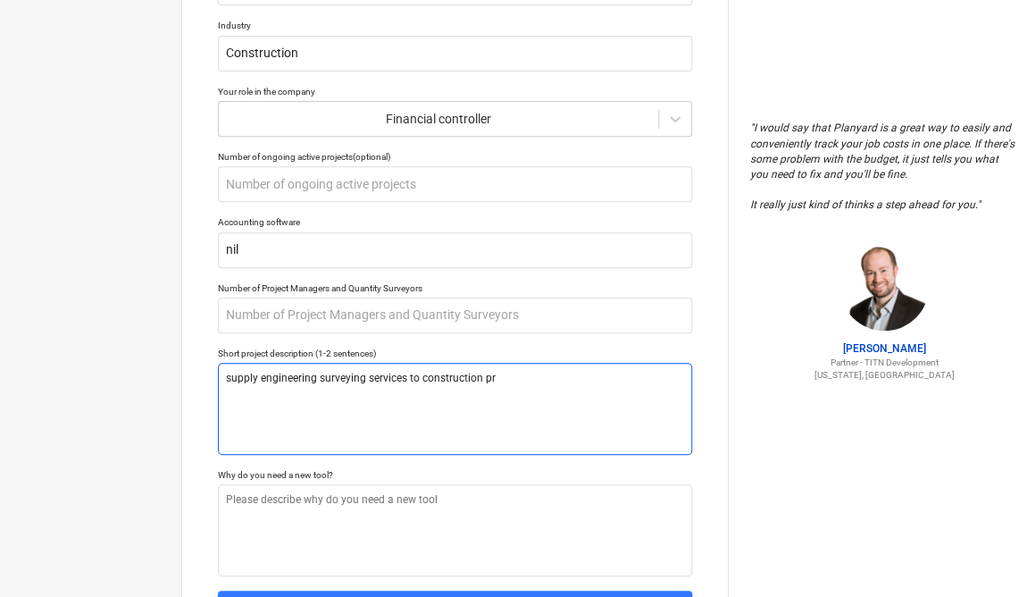
type textarea "supply engineering surveying services to construction pro"
type textarea "x"
type textarea "supply engineering surveying services to construction proj"
type textarea "x"
type textarea "supply engineering surveying services to construction proje"
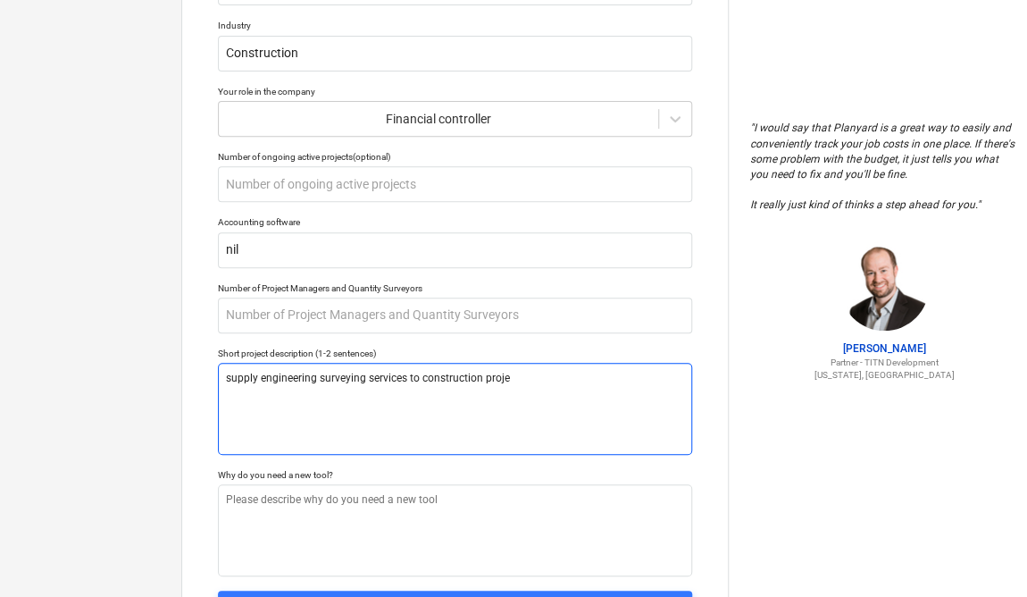
type textarea "x"
type textarea "supply engineering surveying services to construction projec"
type textarea "x"
type textarea "supply engineering surveying services to construction project"
type textarea "x"
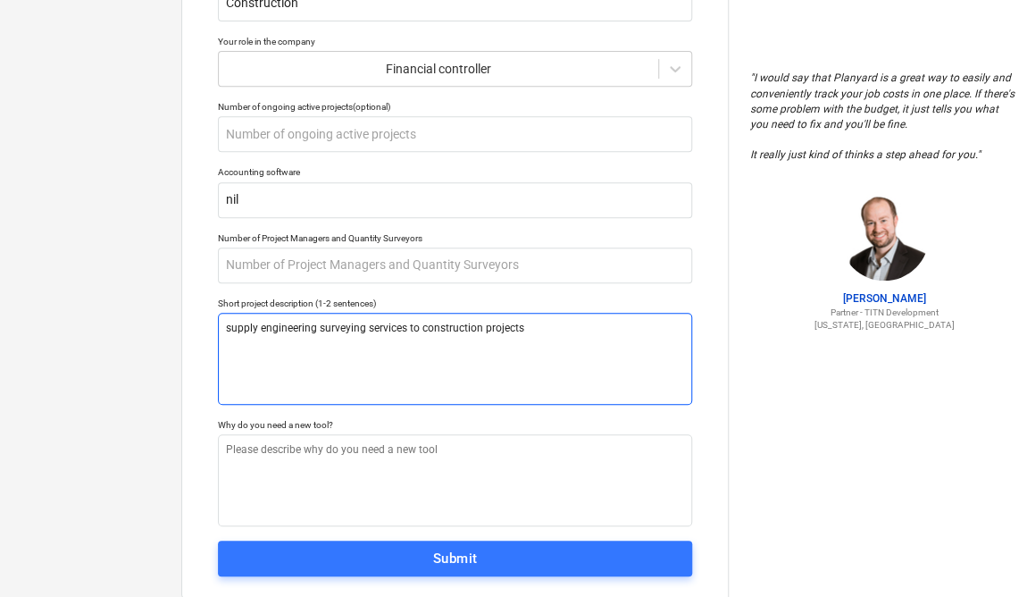
scroll to position [280, 0]
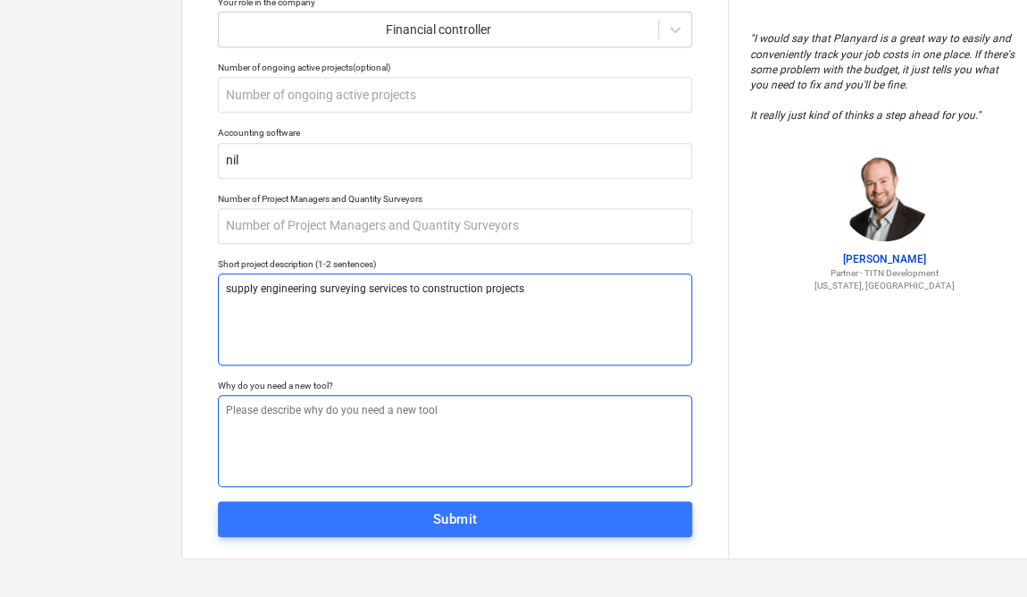
type textarea "supply engineering surveying services to construction projects"
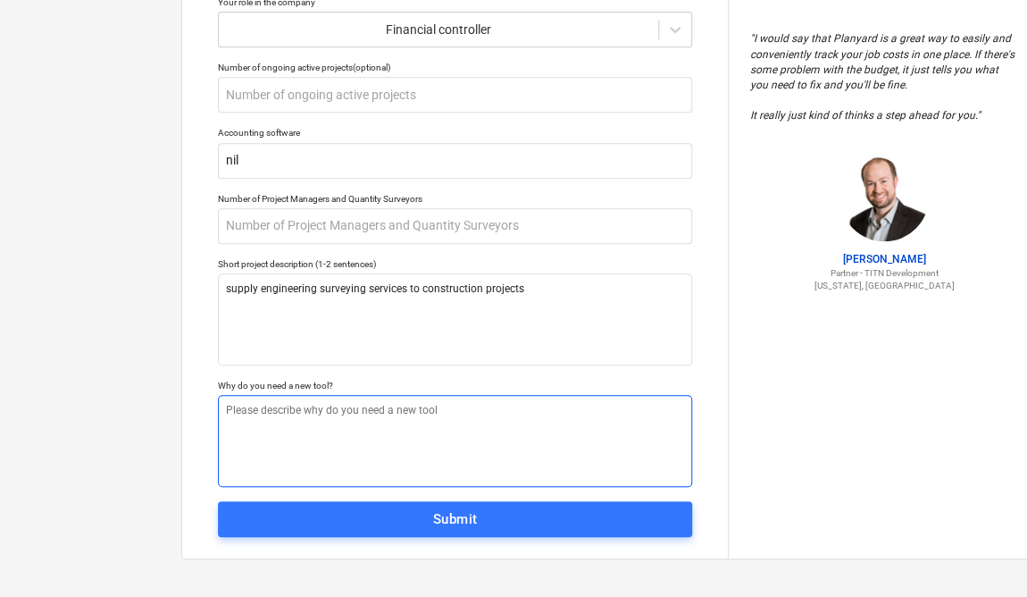
click at [539, 411] on textarea at bounding box center [455, 441] width 474 height 92
type textarea "x"
type textarea "t"
type textarea "x"
type textarea "tr"
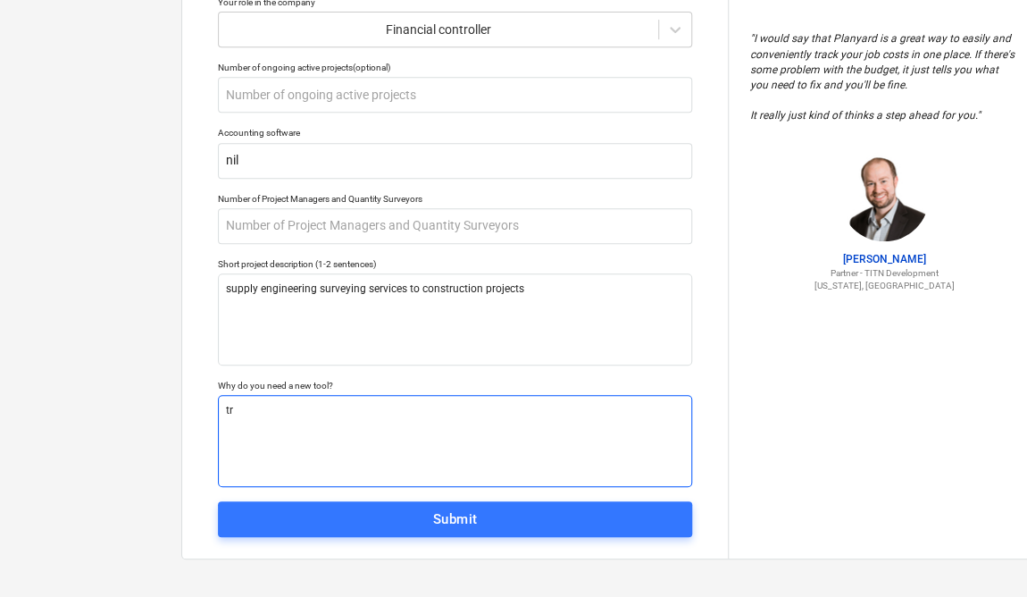
type textarea "x"
type textarea "try"
type textarea "x"
type textarea "try"
type textarea "x"
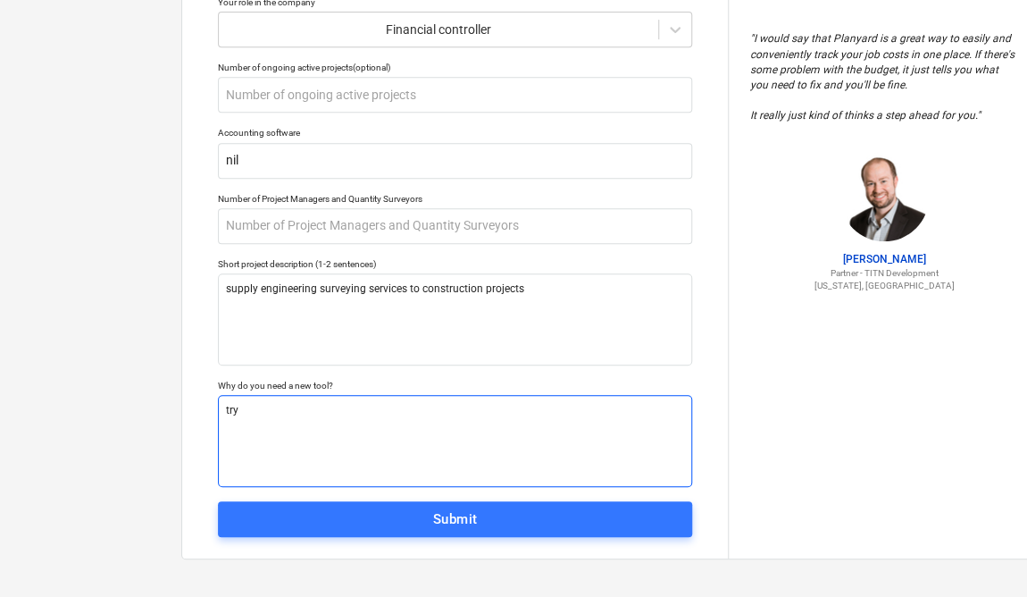
type textarea "try a"
type textarea "x"
type textarea "try a"
type textarea "x"
type textarea "try a n"
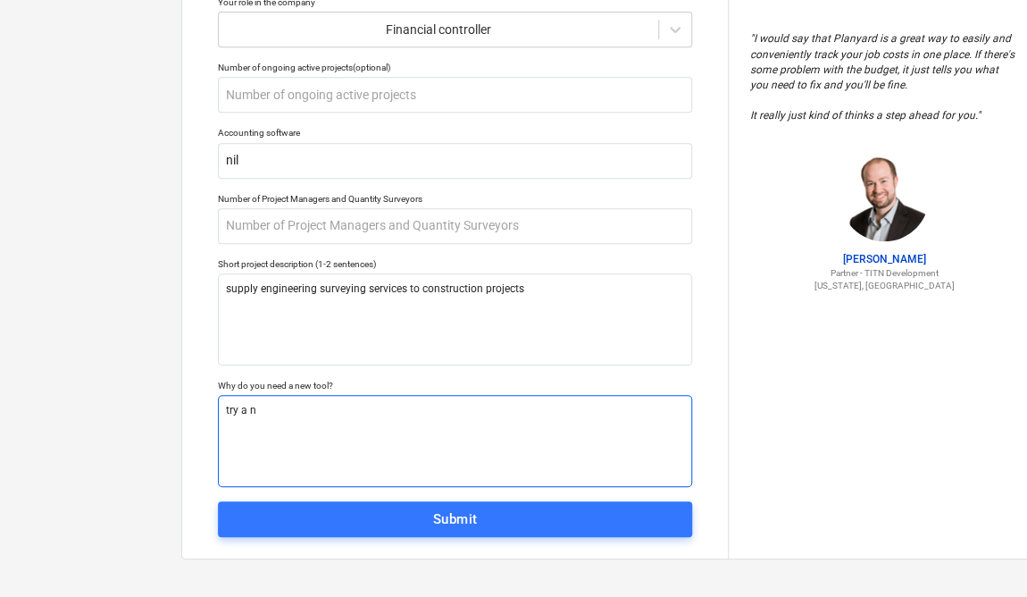
type textarea "x"
type textarea "try a ne"
type textarea "x"
type textarea "try a new"
type textarea "x"
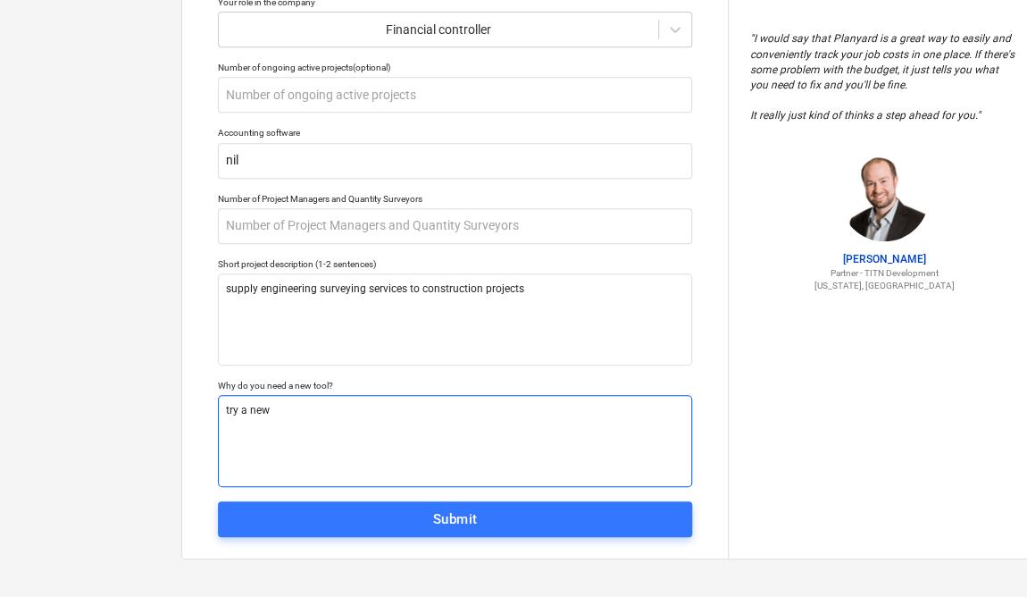
type textarea "try a new"
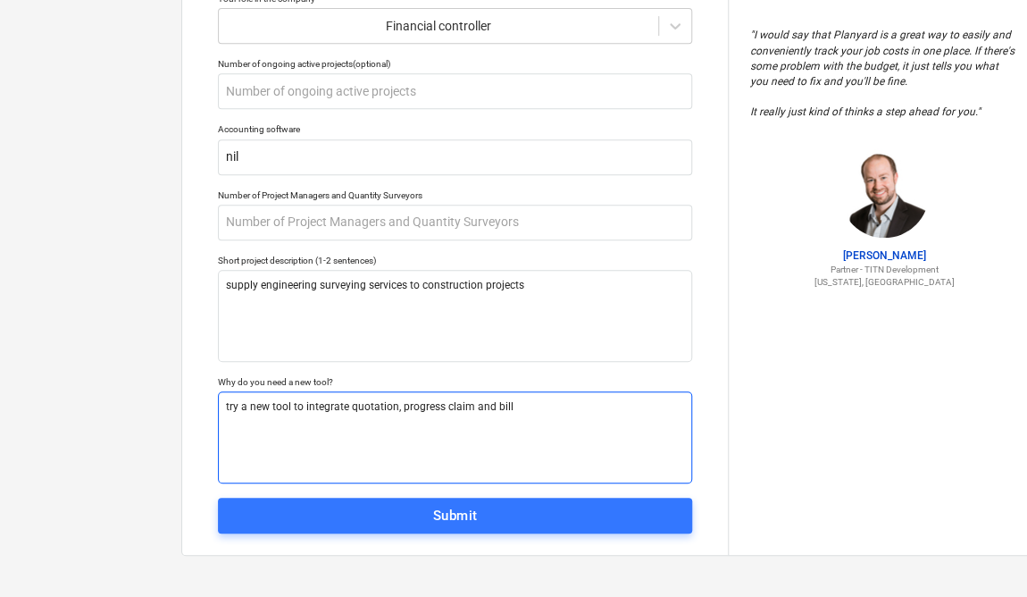
scroll to position [284, 0]
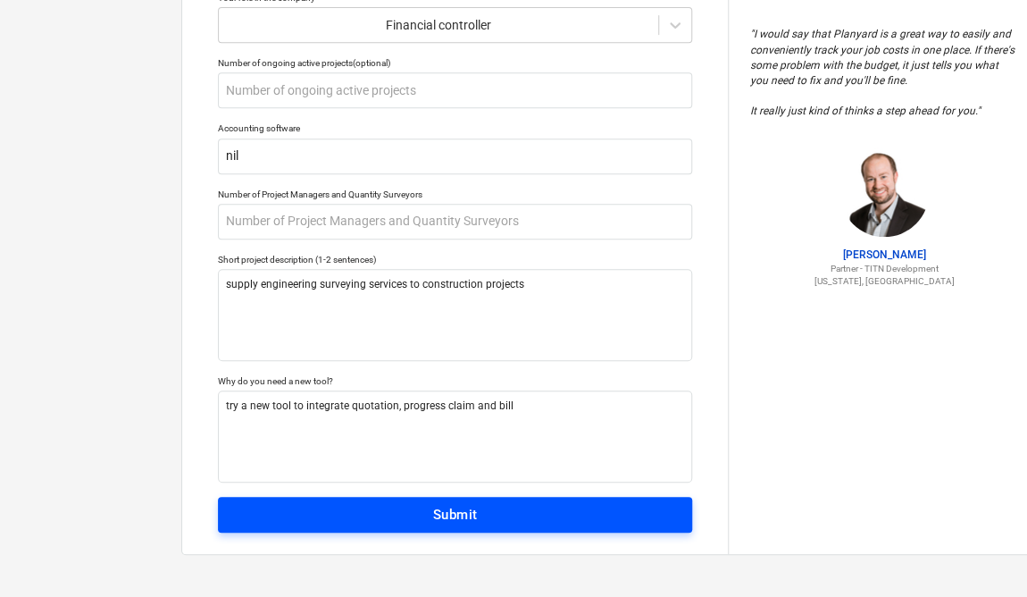
click at [515, 513] on span "Submit" at bounding box center [455, 514] width 435 height 23
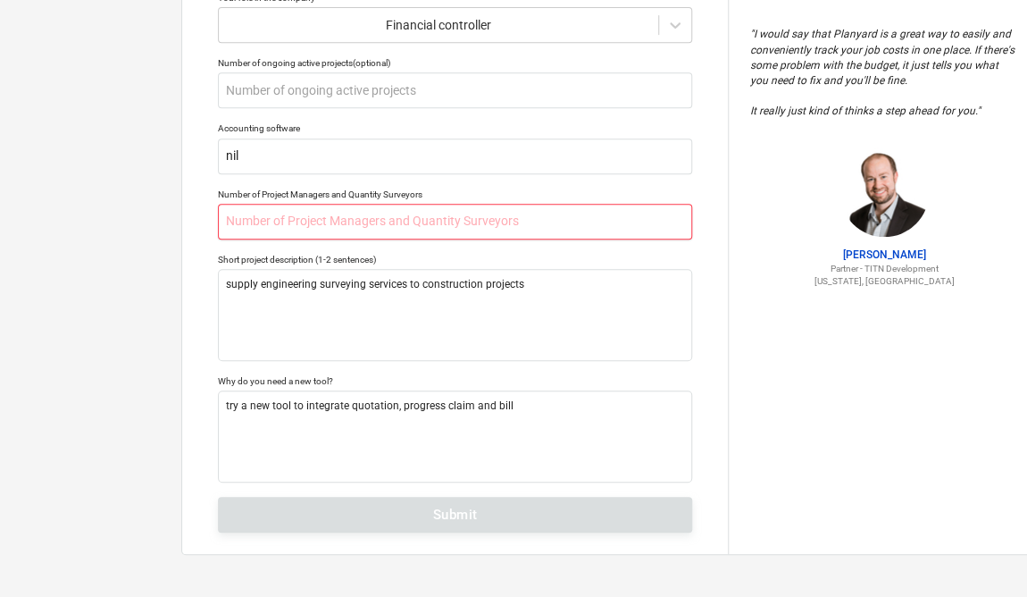
click at [592, 225] on input "text" at bounding box center [455, 222] width 474 height 36
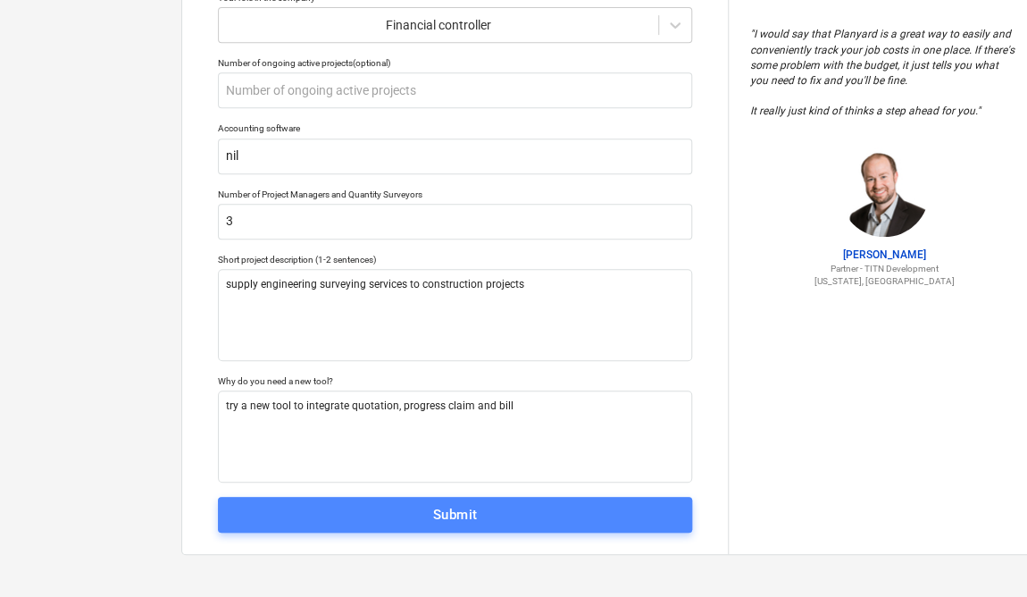
click at [514, 515] on span "Submit" at bounding box center [455, 514] width 435 height 23
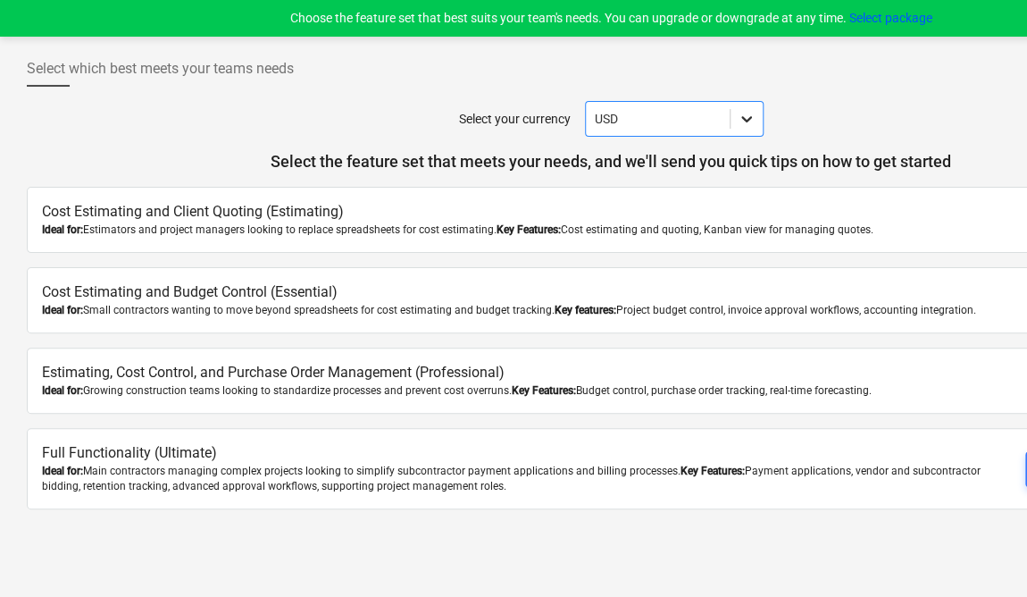
click at [749, 117] on icon at bounding box center [747, 119] width 18 height 18
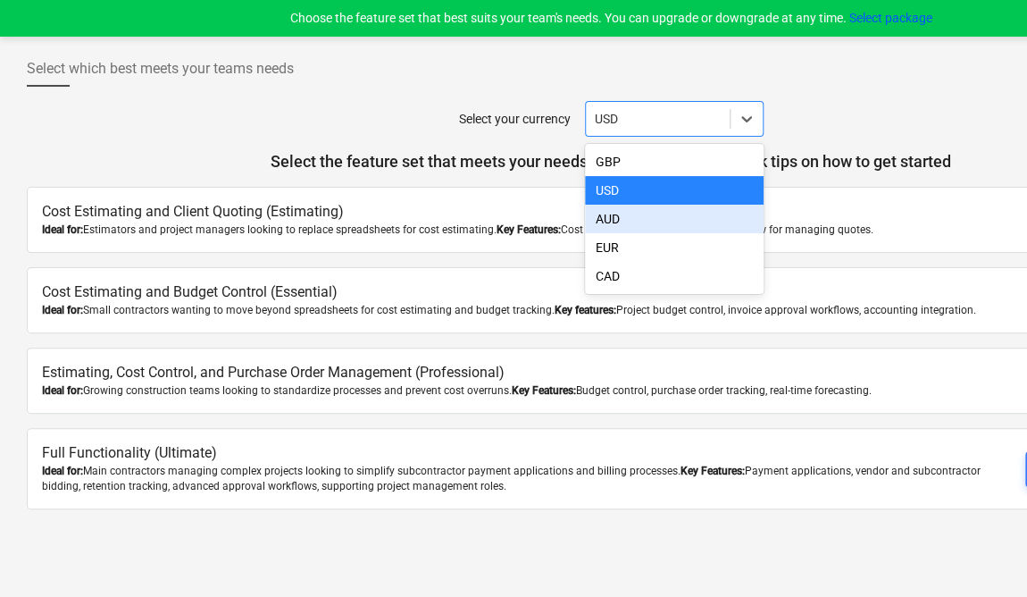
click at [936, 105] on div "Select your currency option AUD focused, 3 of 5. 5 results available. Use Up an…" at bounding box center [611, 119] width 1168 height 36
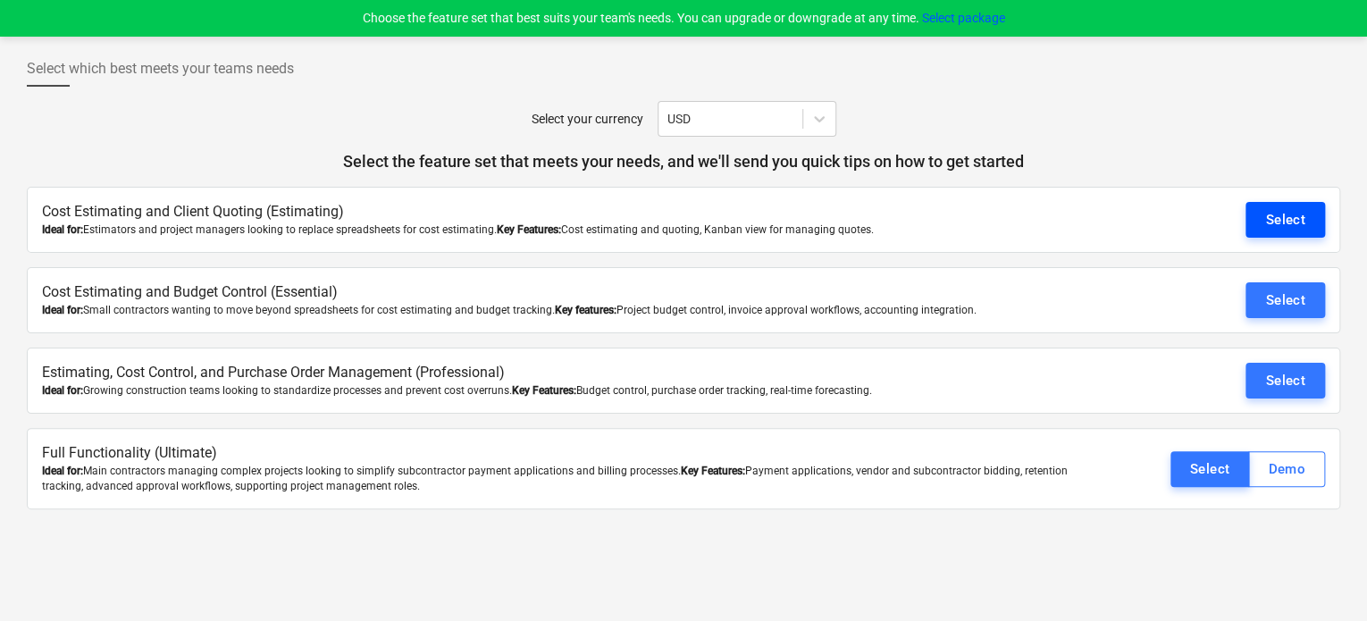
click at [1032, 218] on div "Select" at bounding box center [1285, 219] width 40 height 23
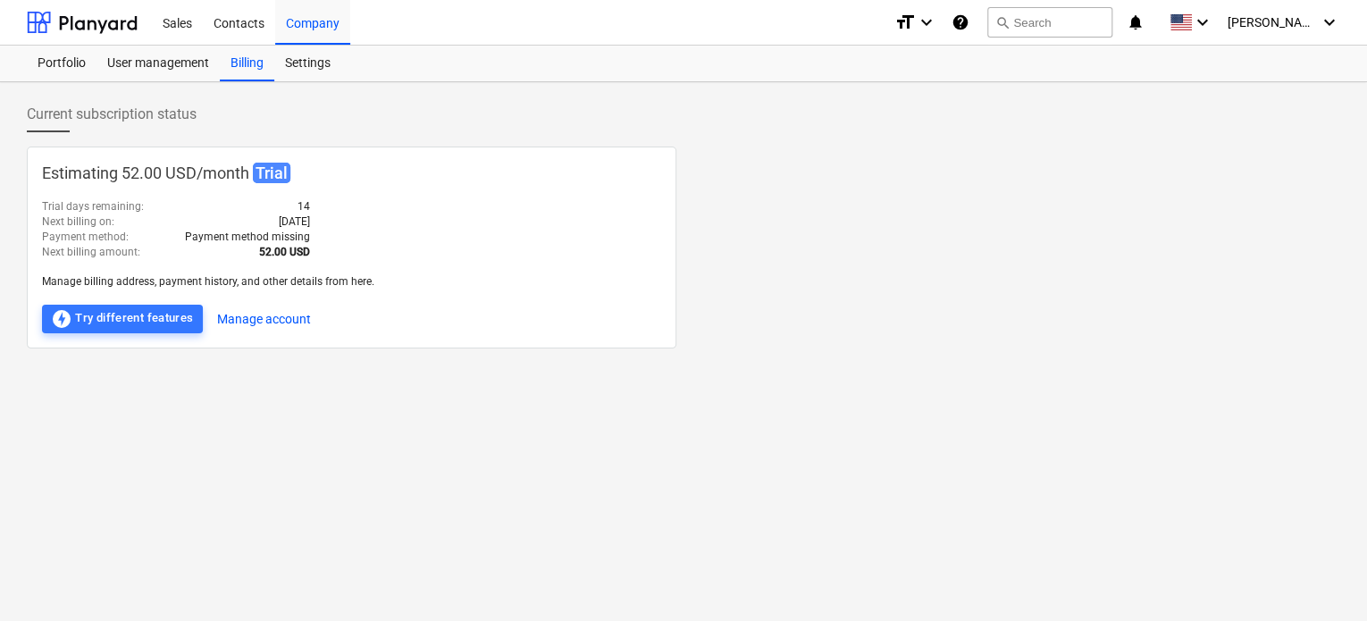
click at [815, 299] on div "Estimating 52.00 USD / month Trial Trial days remaining : 14 Next billing on : …" at bounding box center [683, 247] width 1313 height 202
click at [273, 315] on button "Manage account" at bounding box center [264, 319] width 94 height 29
click at [1032, 23] on icon "keyboard_arrow_down" at bounding box center [1202, 22] width 21 height 21
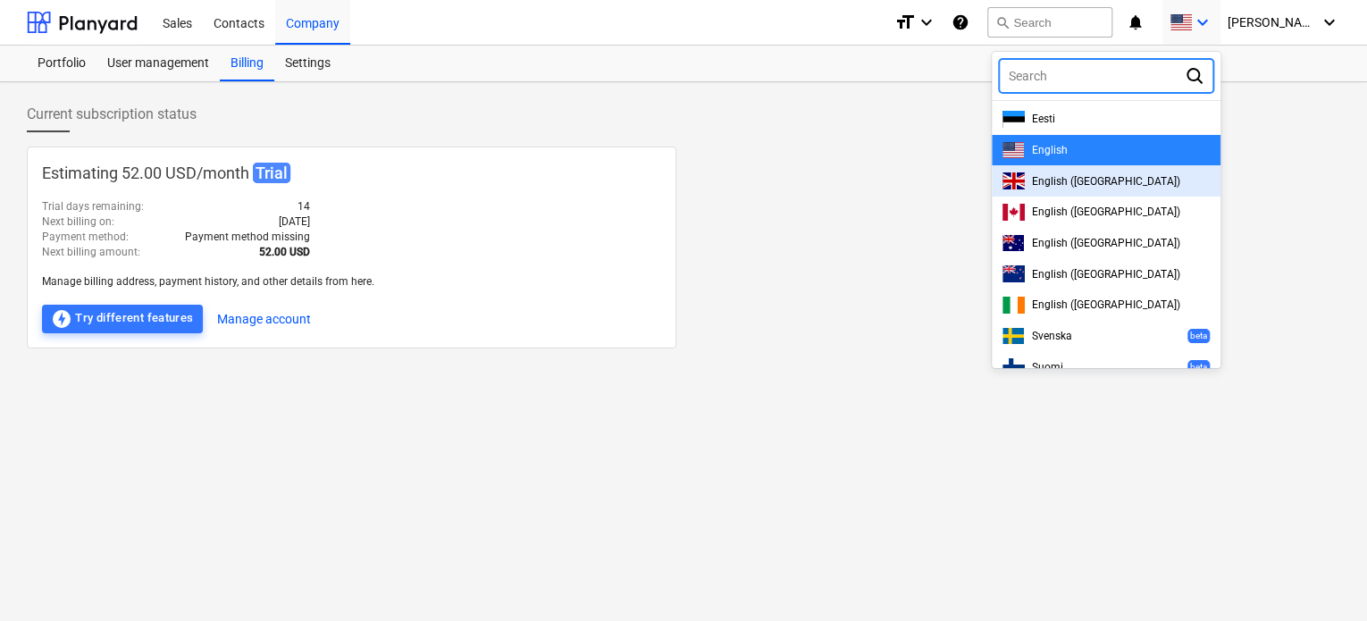
click at [804, 66] on div at bounding box center [683, 310] width 1367 height 621
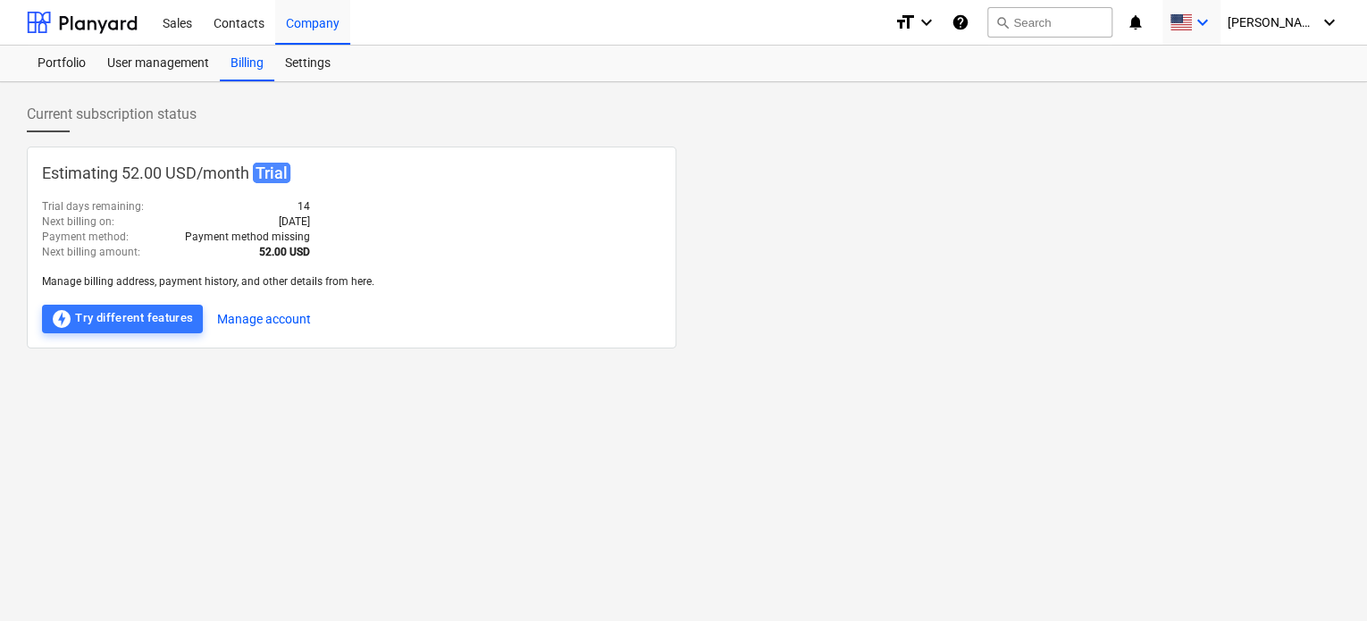
click at [1032, 21] on icon "keyboard_arrow_down" at bounding box center [1202, 22] width 21 height 21
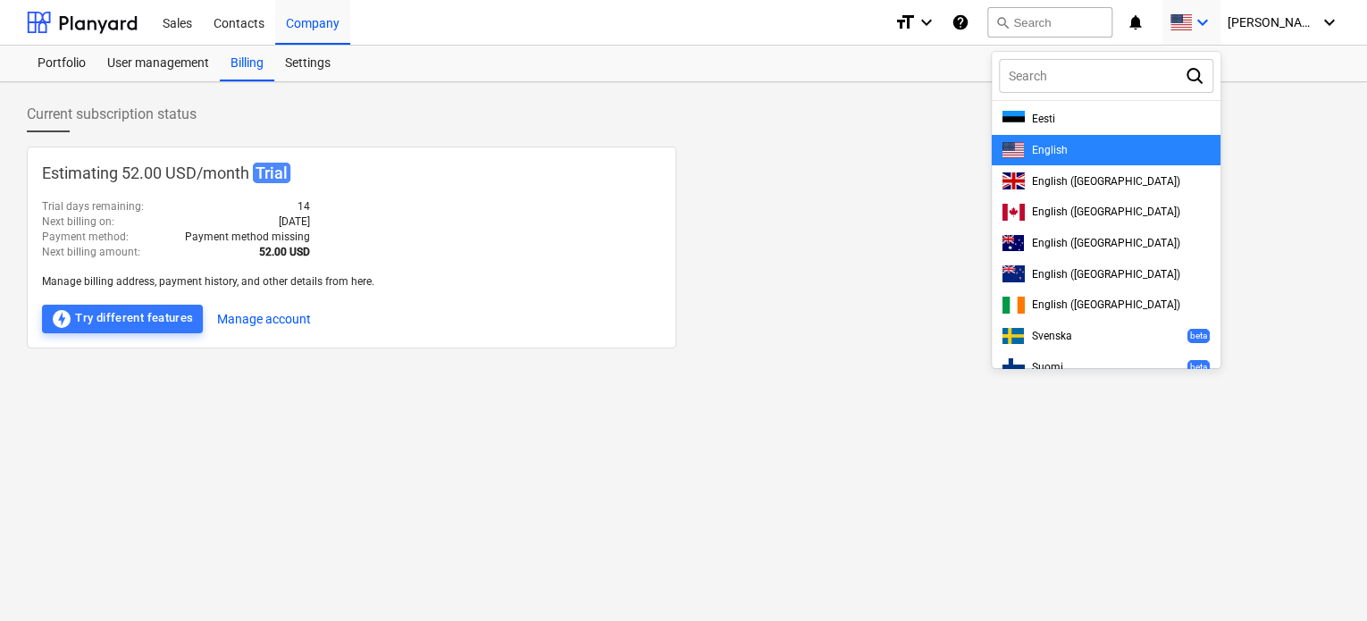
click at [963, 71] on div at bounding box center [683, 310] width 1367 height 621
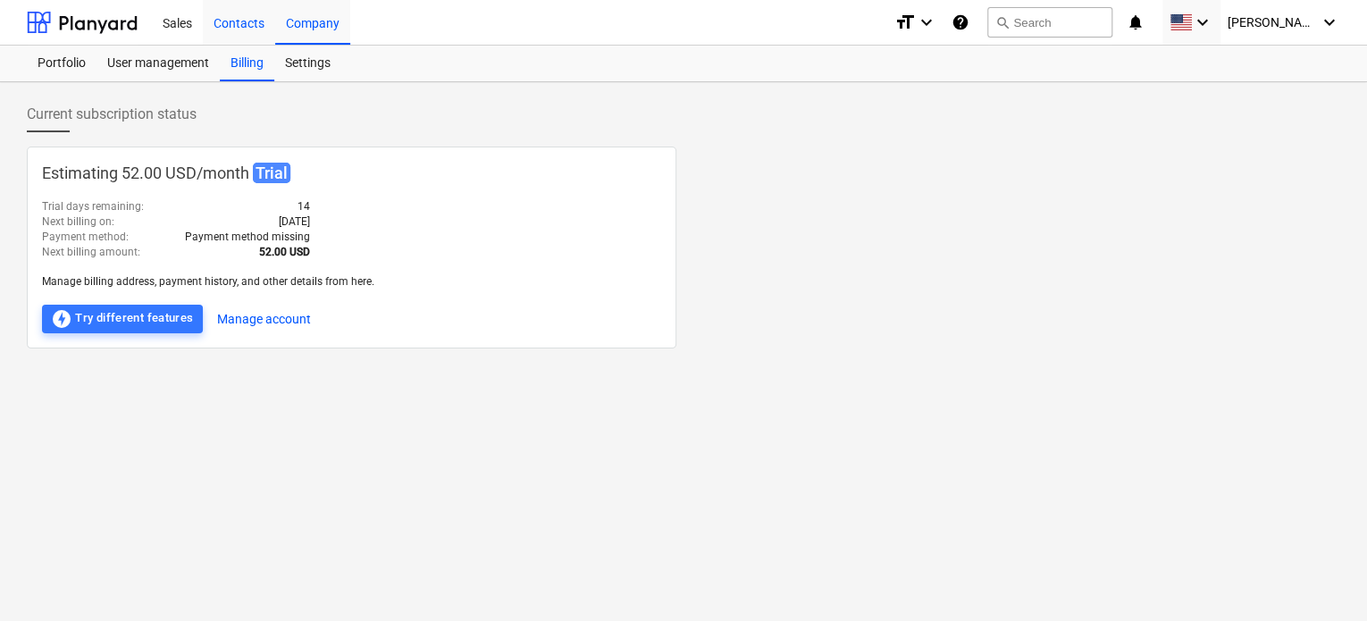
click at [230, 21] on div "Contacts" at bounding box center [239, 22] width 72 height 46
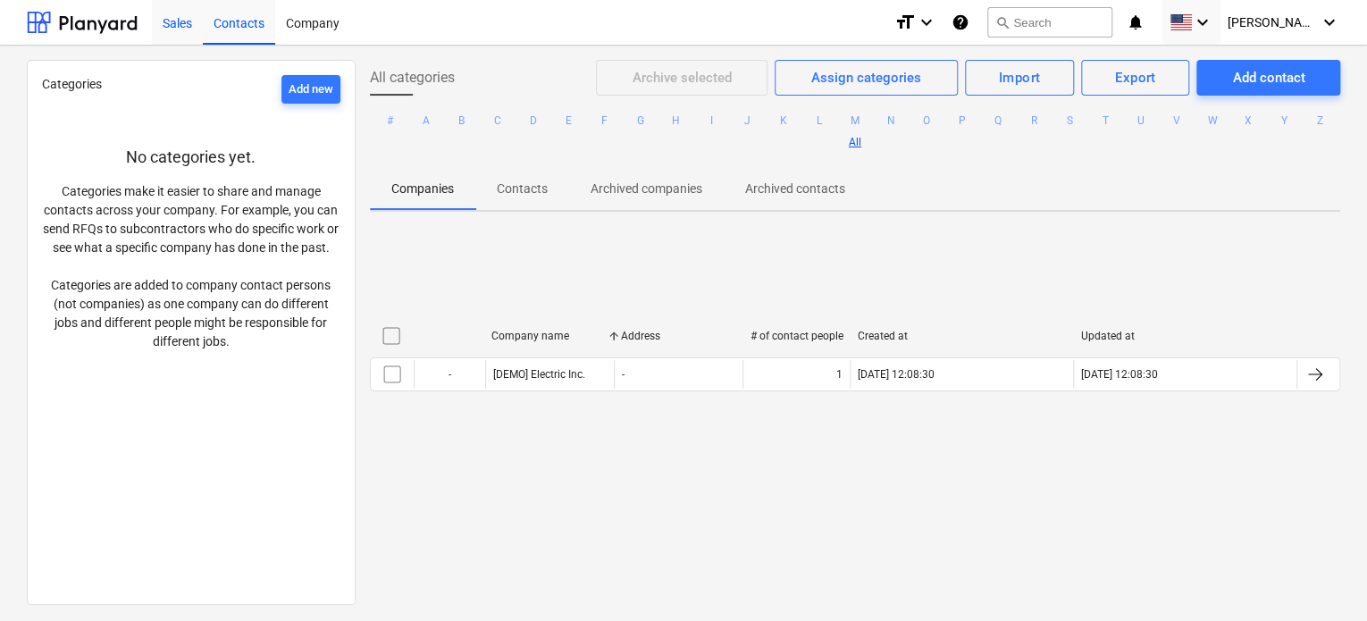
click at [180, 22] on div "Sales" at bounding box center [177, 22] width 51 height 46
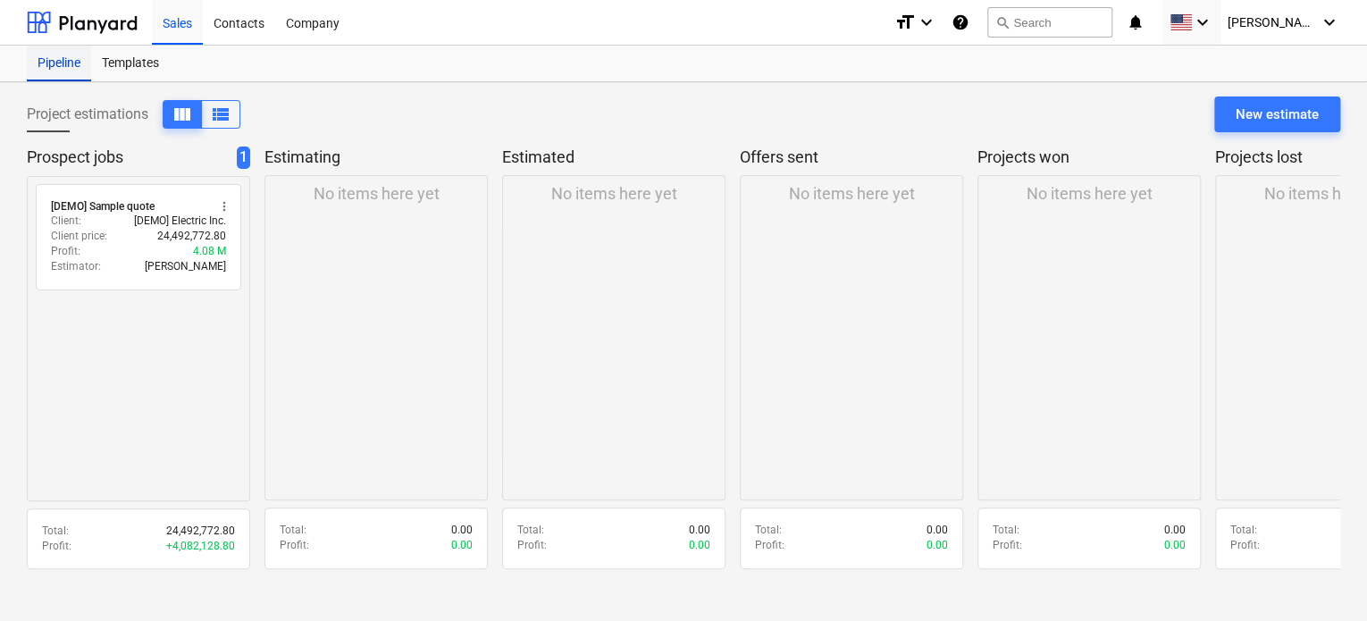
click at [63, 72] on div "Pipeline" at bounding box center [59, 64] width 64 height 36
click at [130, 55] on div "Templates" at bounding box center [130, 64] width 79 height 36
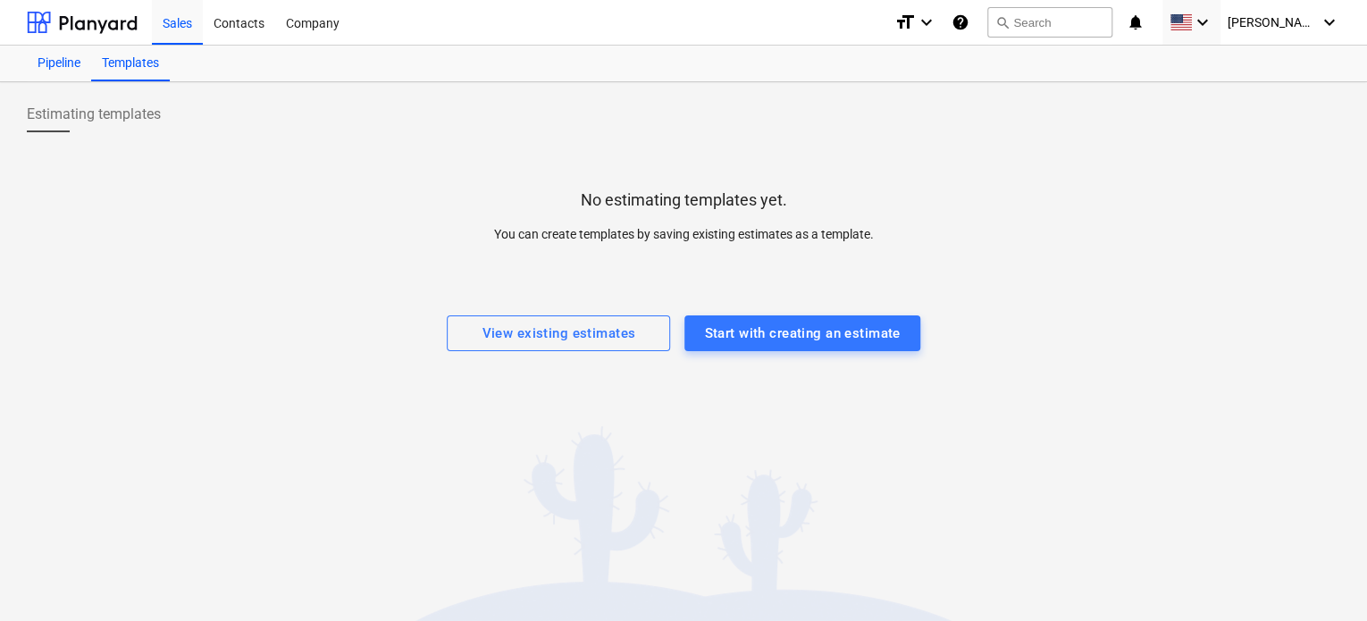
click at [57, 59] on div "Pipeline" at bounding box center [59, 64] width 64 height 36
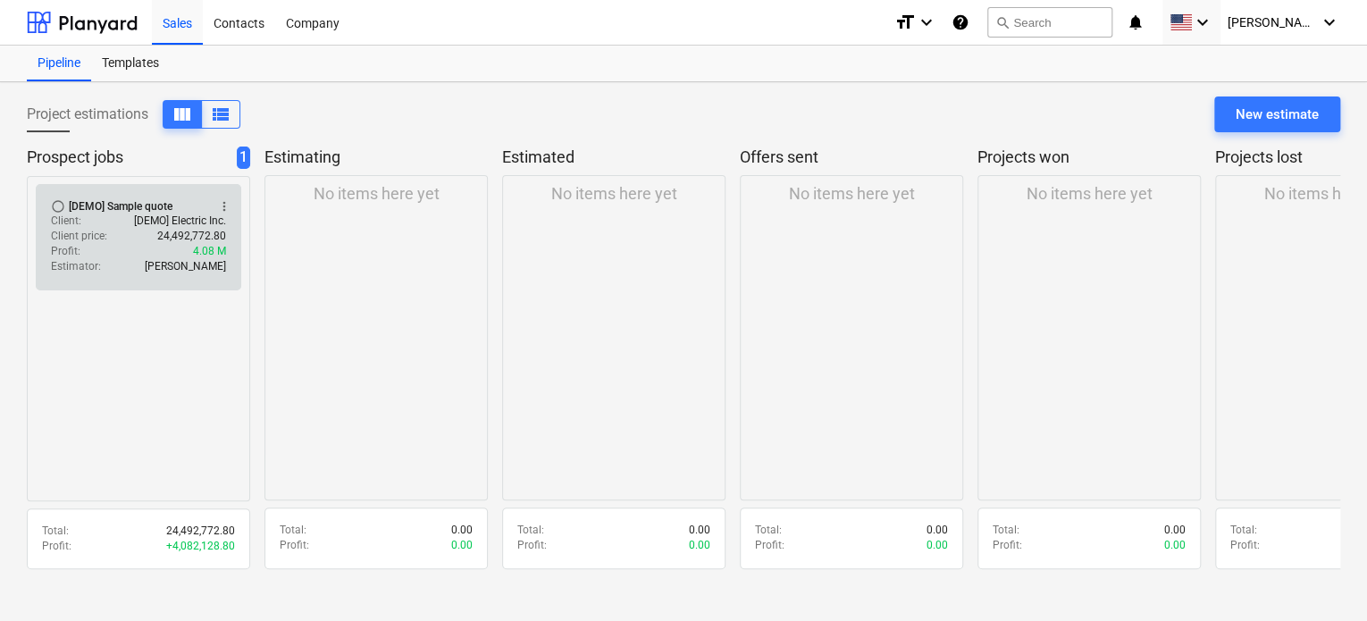
click at [55, 201] on span "radio_button_unchecked" at bounding box center [58, 206] width 14 height 14
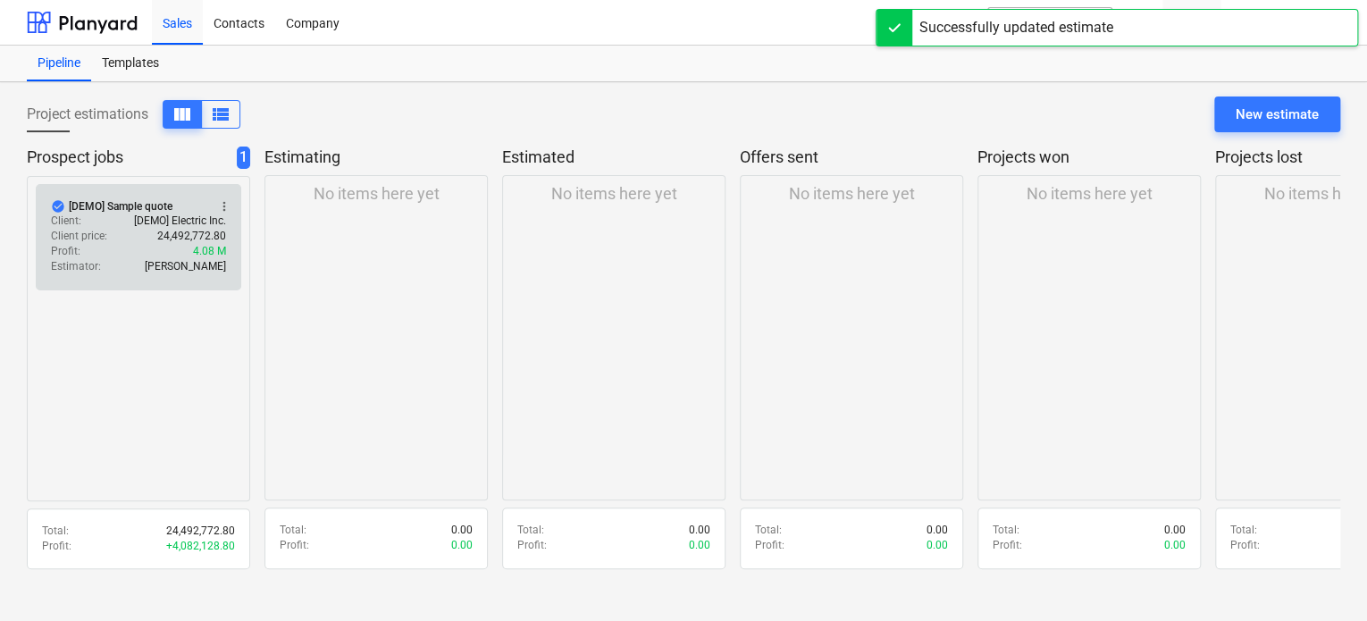
click at [154, 222] on p "[DEMO] Electric Inc." at bounding box center [180, 220] width 92 height 15
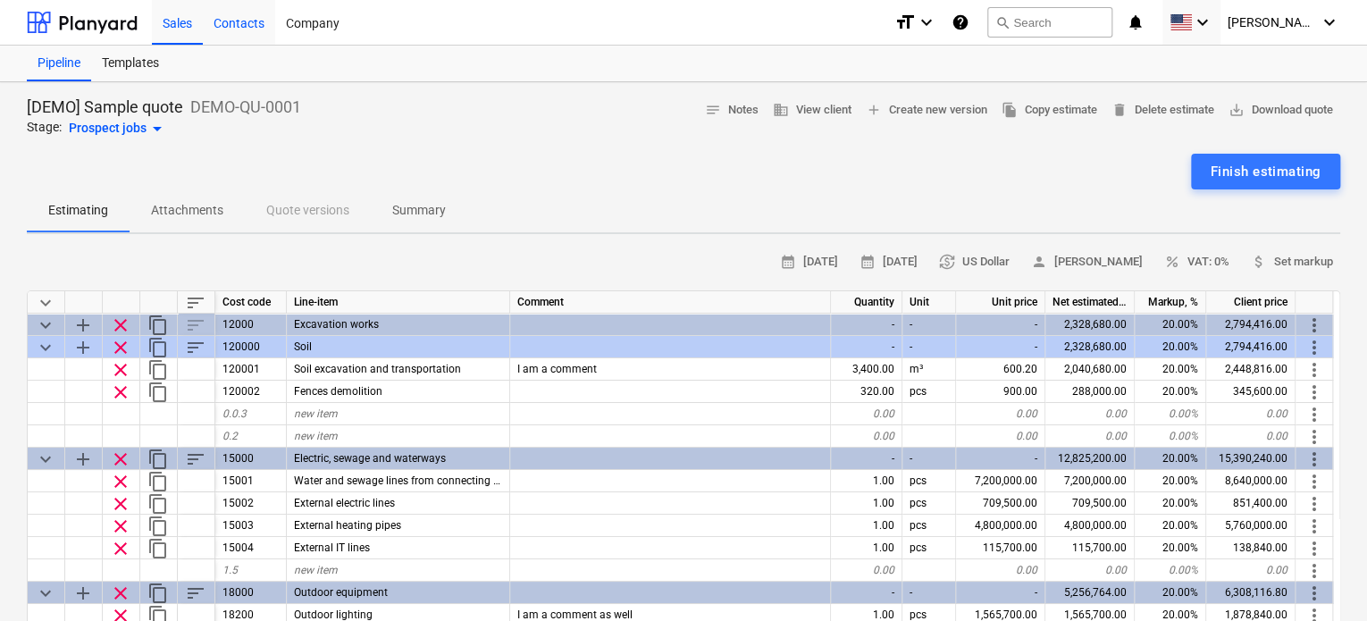
click at [236, 21] on div "Contacts" at bounding box center [239, 22] width 72 height 46
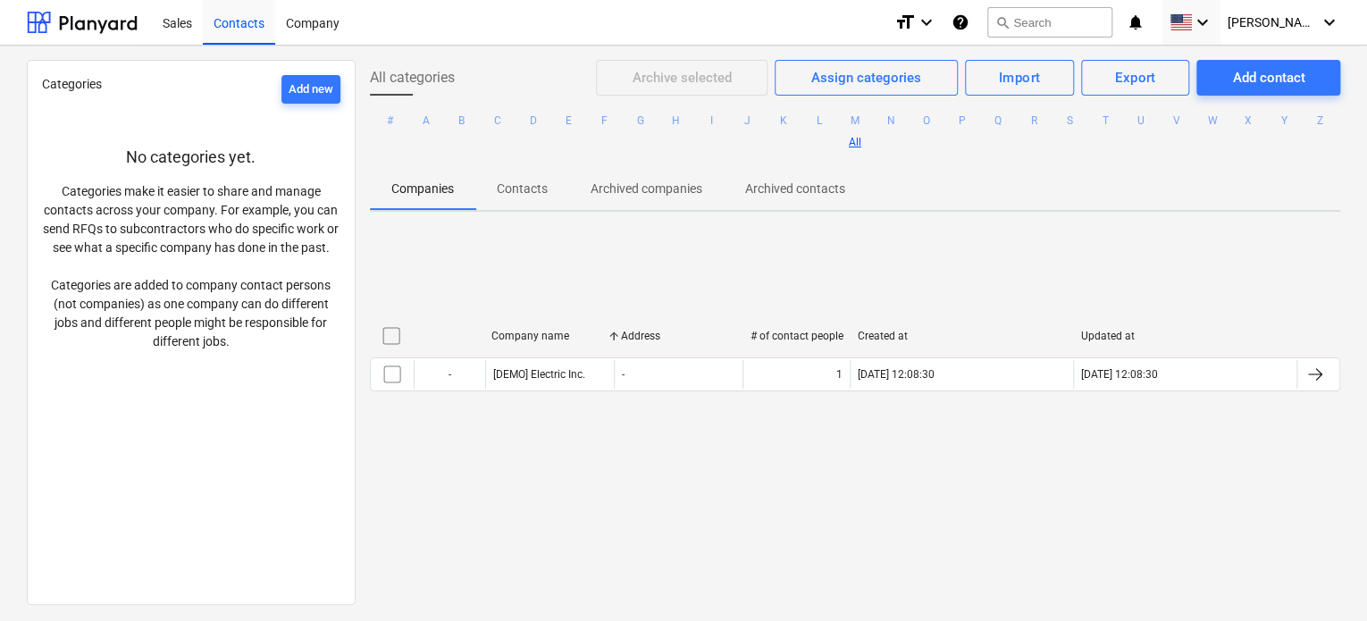
click at [969, 19] on icon "help" at bounding box center [960, 22] width 18 height 21
click at [179, 22] on div "Sales" at bounding box center [177, 22] width 51 height 46
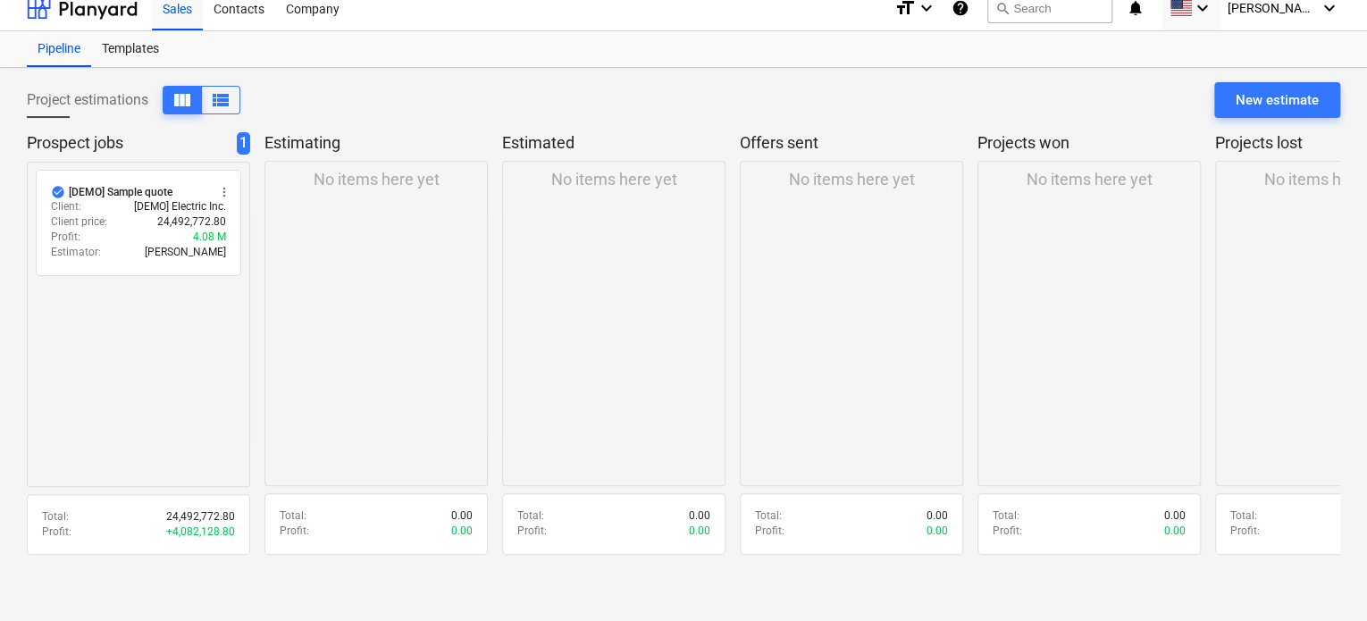
scroll to position [17, 0]
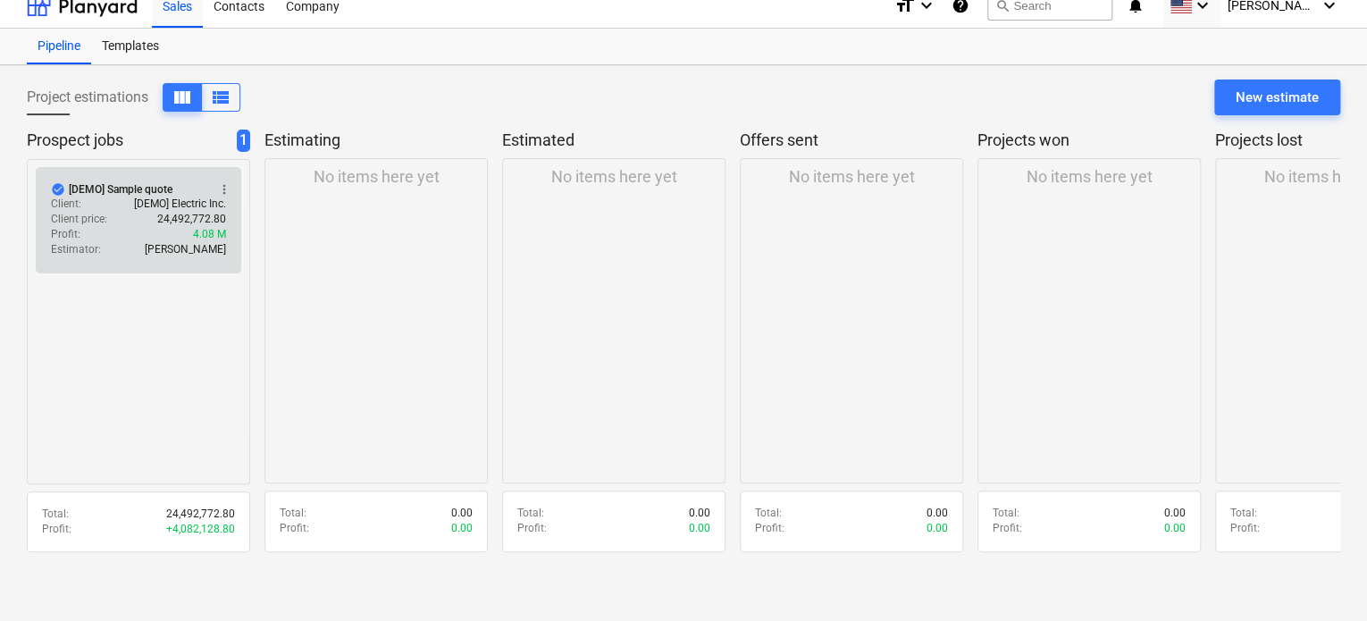
click at [125, 171] on div "check_circle [DEMO] Sample quote more_vert Client : [DEMO] Electric Inc. Client…" at bounding box center [138, 220] width 205 height 106
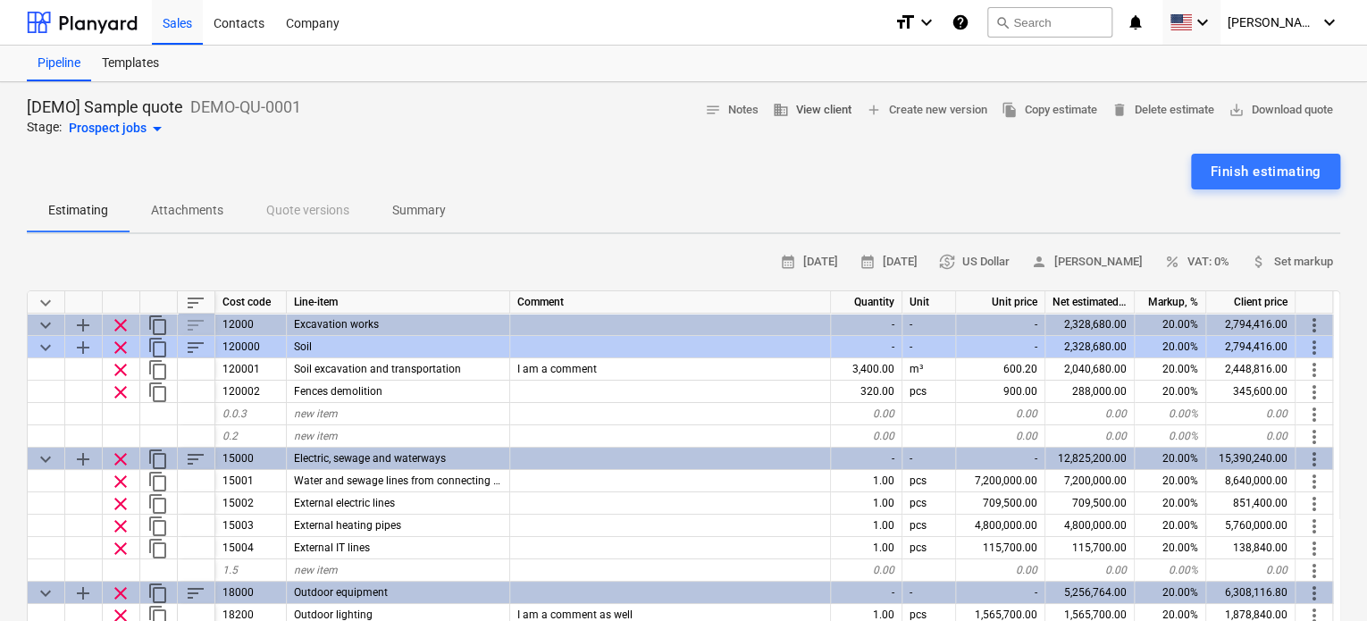
click at [808, 107] on span "business View client" at bounding box center [812, 110] width 79 height 21
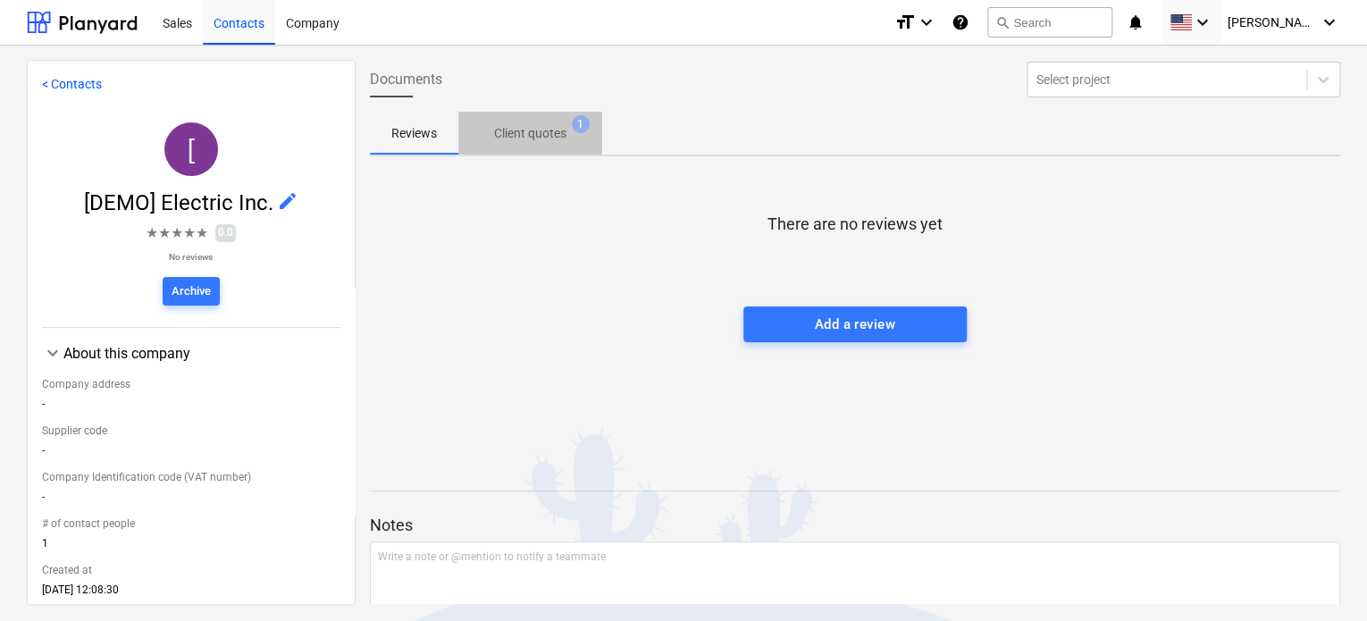
click at [528, 135] on p "Client quotes" at bounding box center [530, 133] width 72 height 19
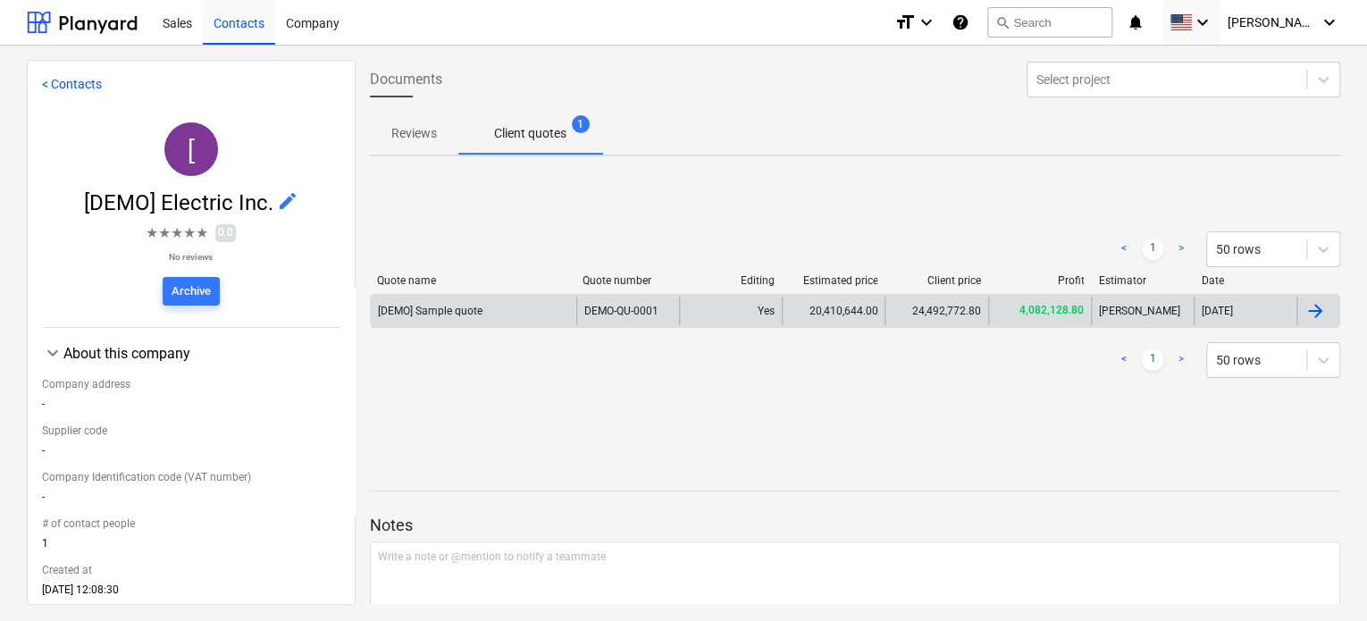
click at [1032, 313] on div at bounding box center [1314, 310] width 21 height 21
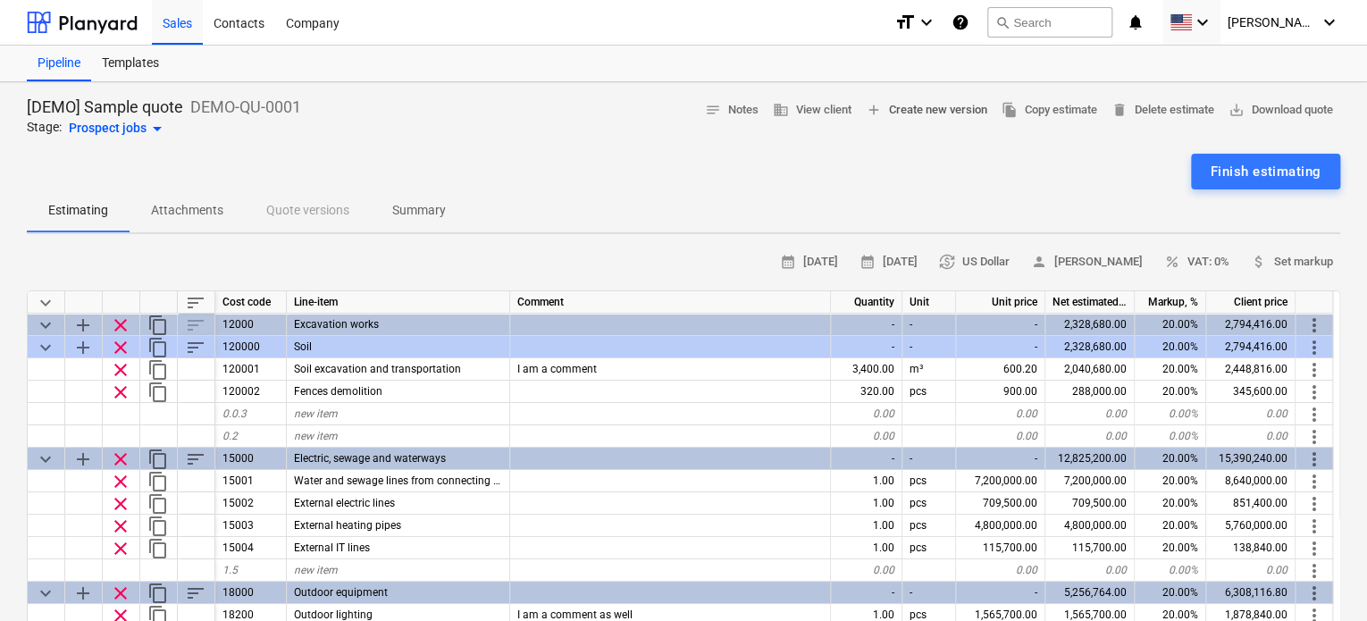
click at [933, 113] on span "add Create new version" at bounding box center [926, 110] width 121 height 21
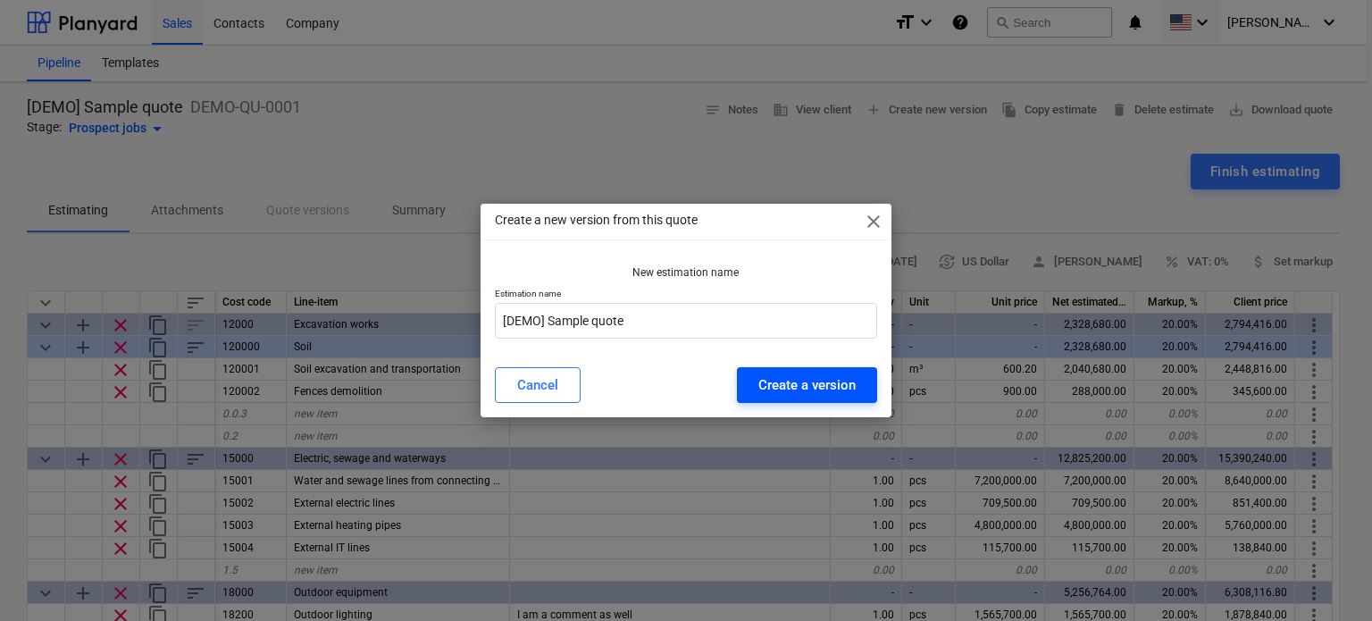
click at [825, 389] on div "Create a version" at bounding box center [806, 384] width 97 height 23
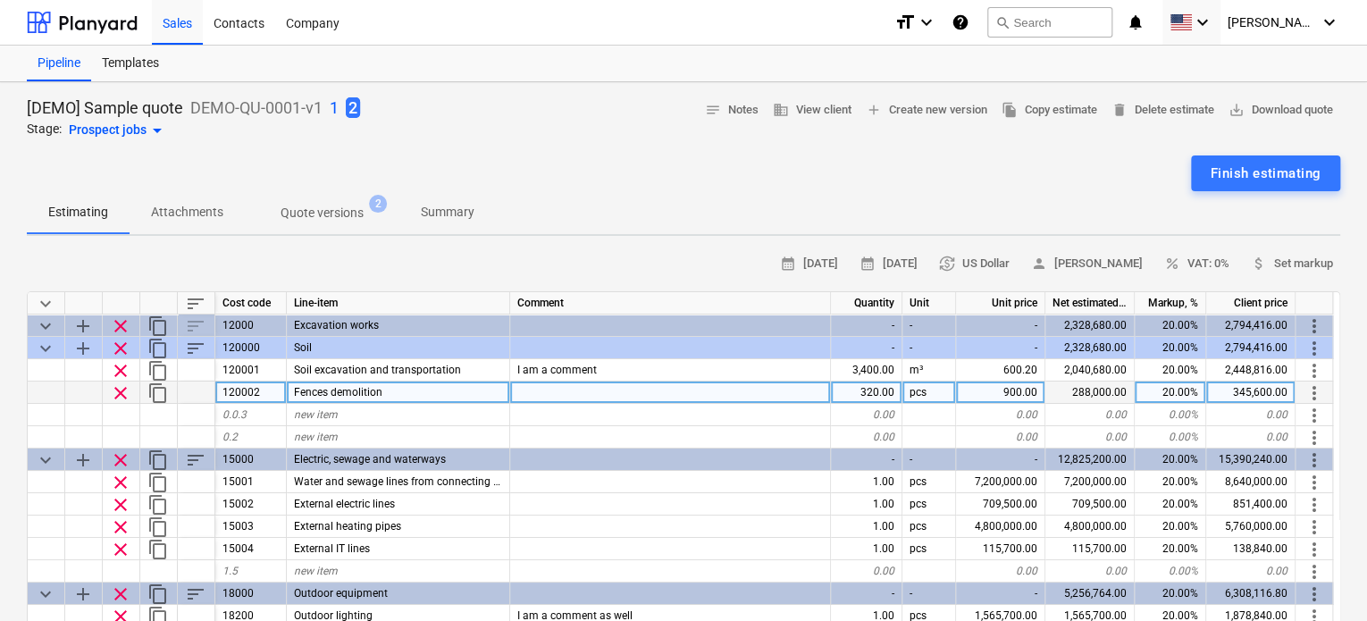
click at [1032, 387] on span "more_vert" at bounding box center [1313, 392] width 21 height 21
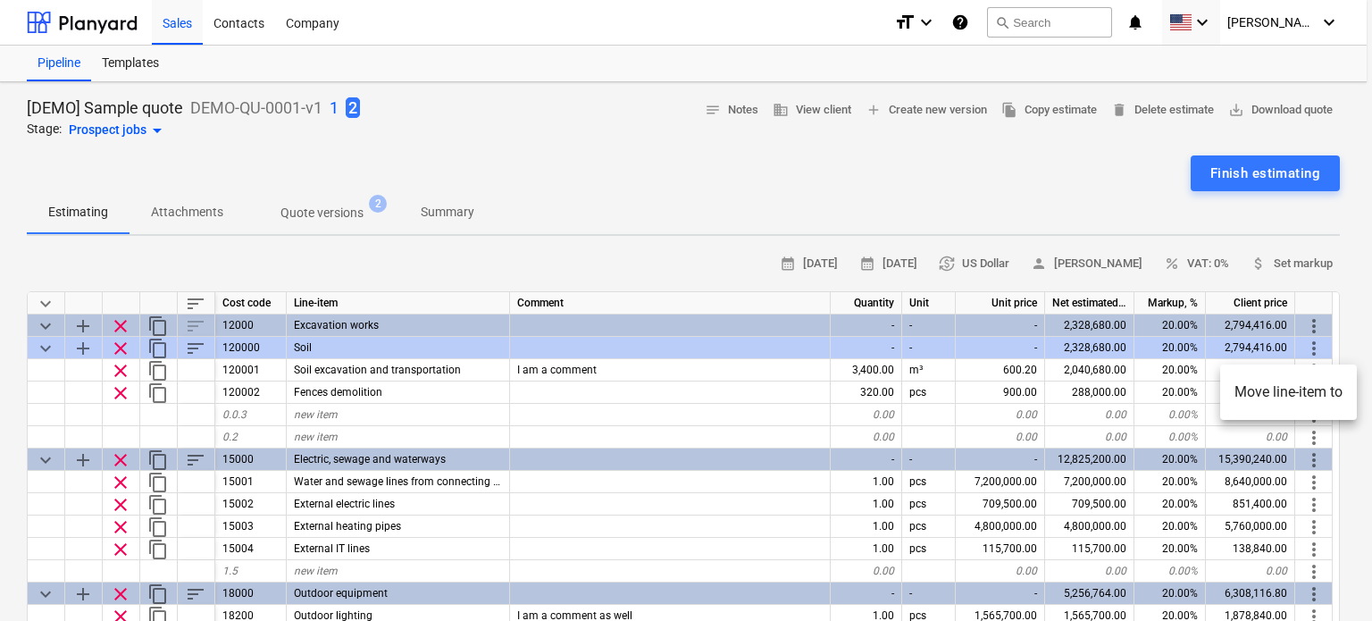
click at [1032, 199] on div at bounding box center [686, 310] width 1372 height 621
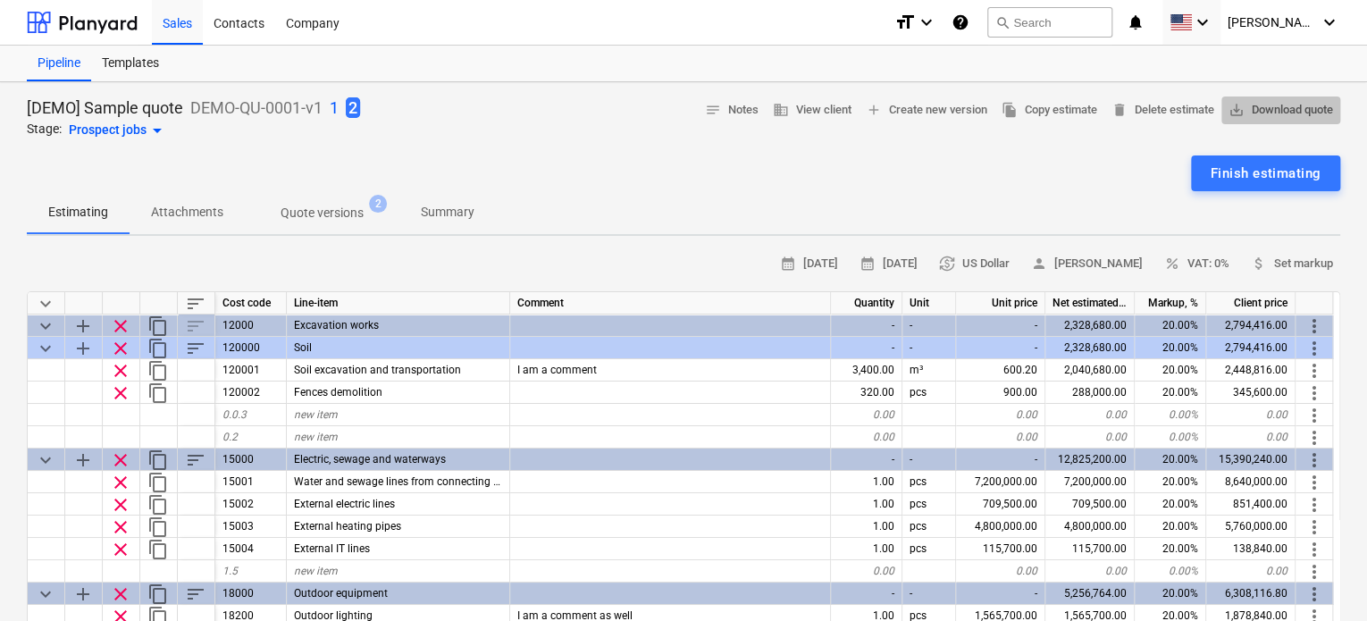
click at [1032, 106] on span "save_alt Download quote" at bounding box center [1280, 110] width 105 height 21
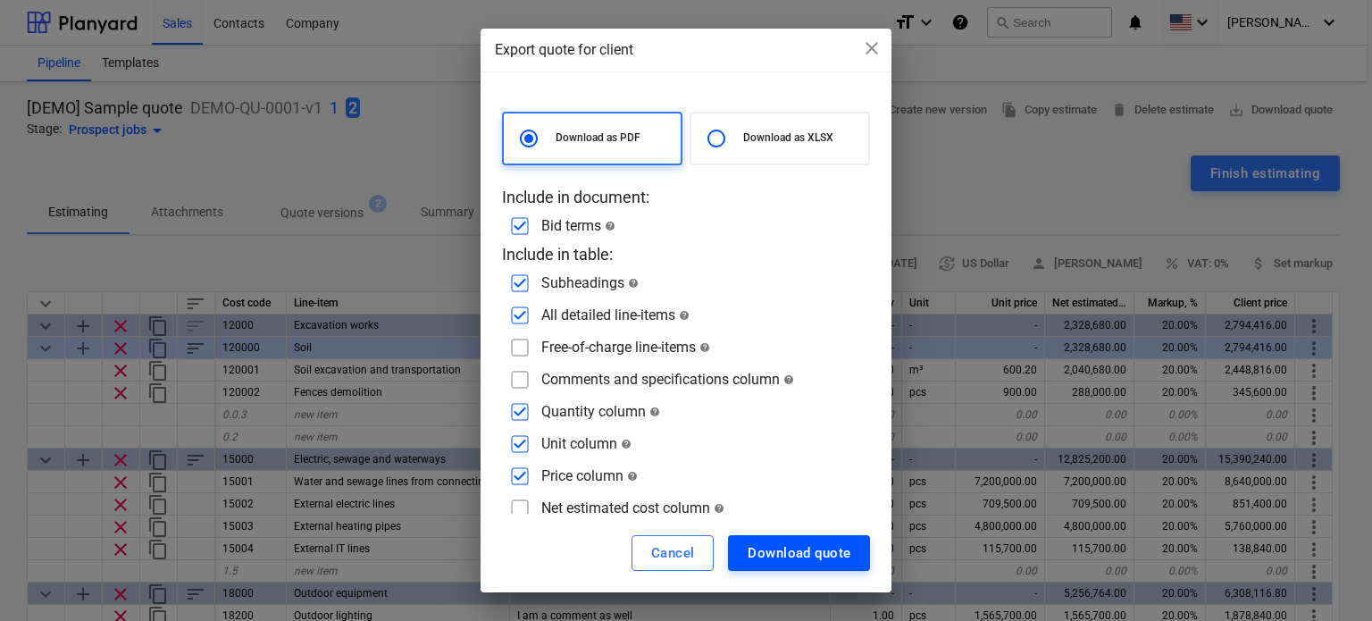
click at [818, 549] on div "Download quote" at bounding box center [799, 552] width 103 height 23
